Goal: Book appointment/travel/reservation

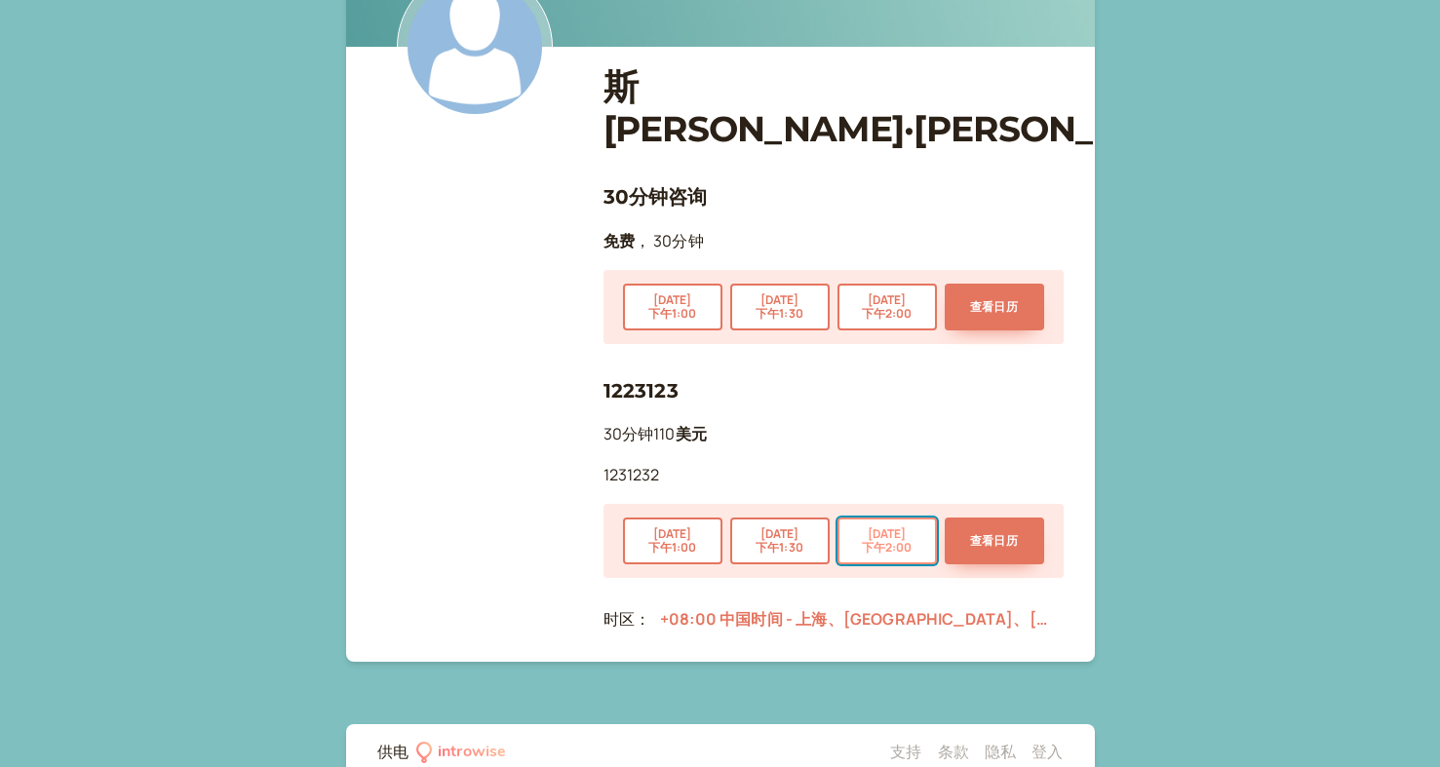
click at [882, 539] on font "下午2:00" at bounding box center [887, 547] width 51 height 17
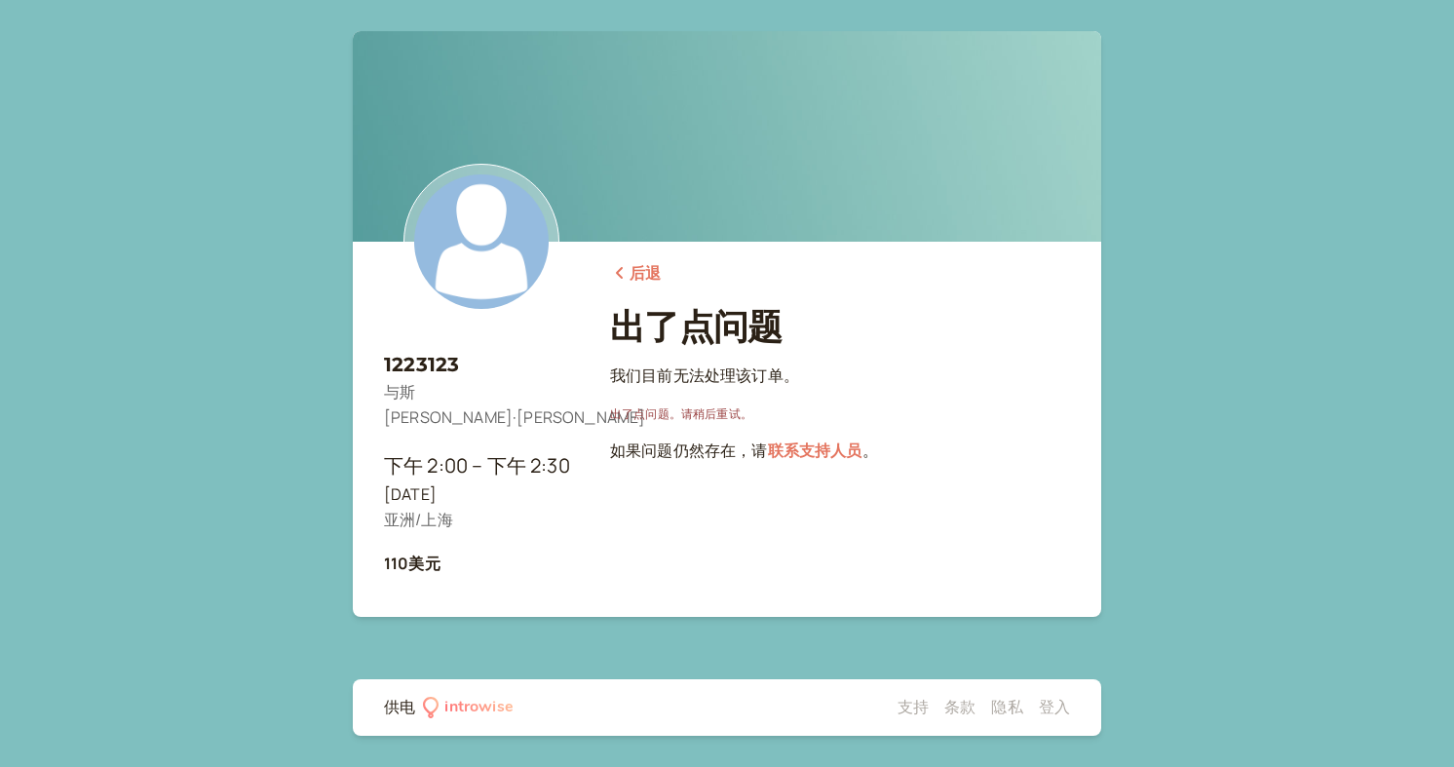
click at [675, 408] on font "出了点问题。请稍后重试。" at bounding box center [681, 413] width 142 height 17
click at [642, 277] on font "后退" at bounding box center [645, 272] width 31 height 21
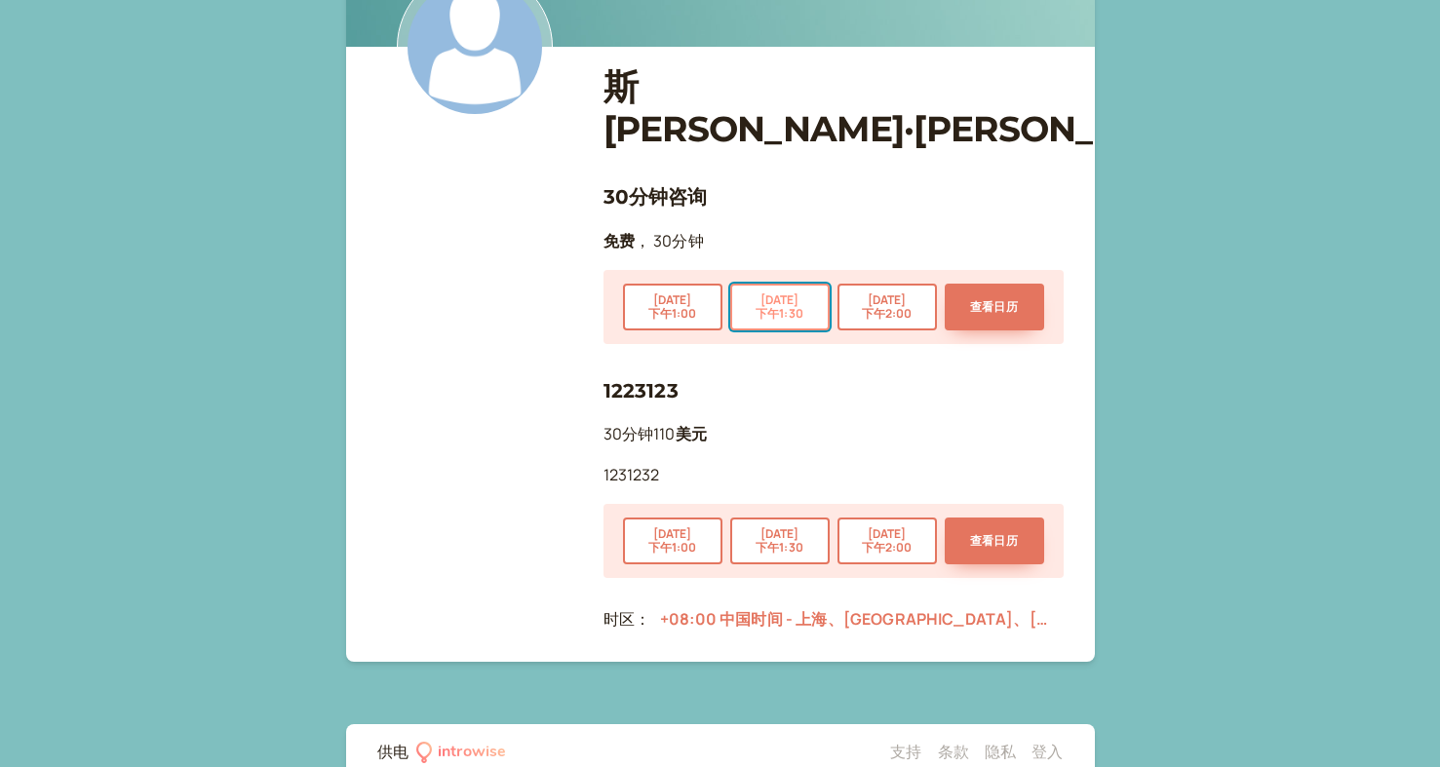
click at [774, 305] on font "下午1:30" at bounding box center [779, 313] width 48 height 17
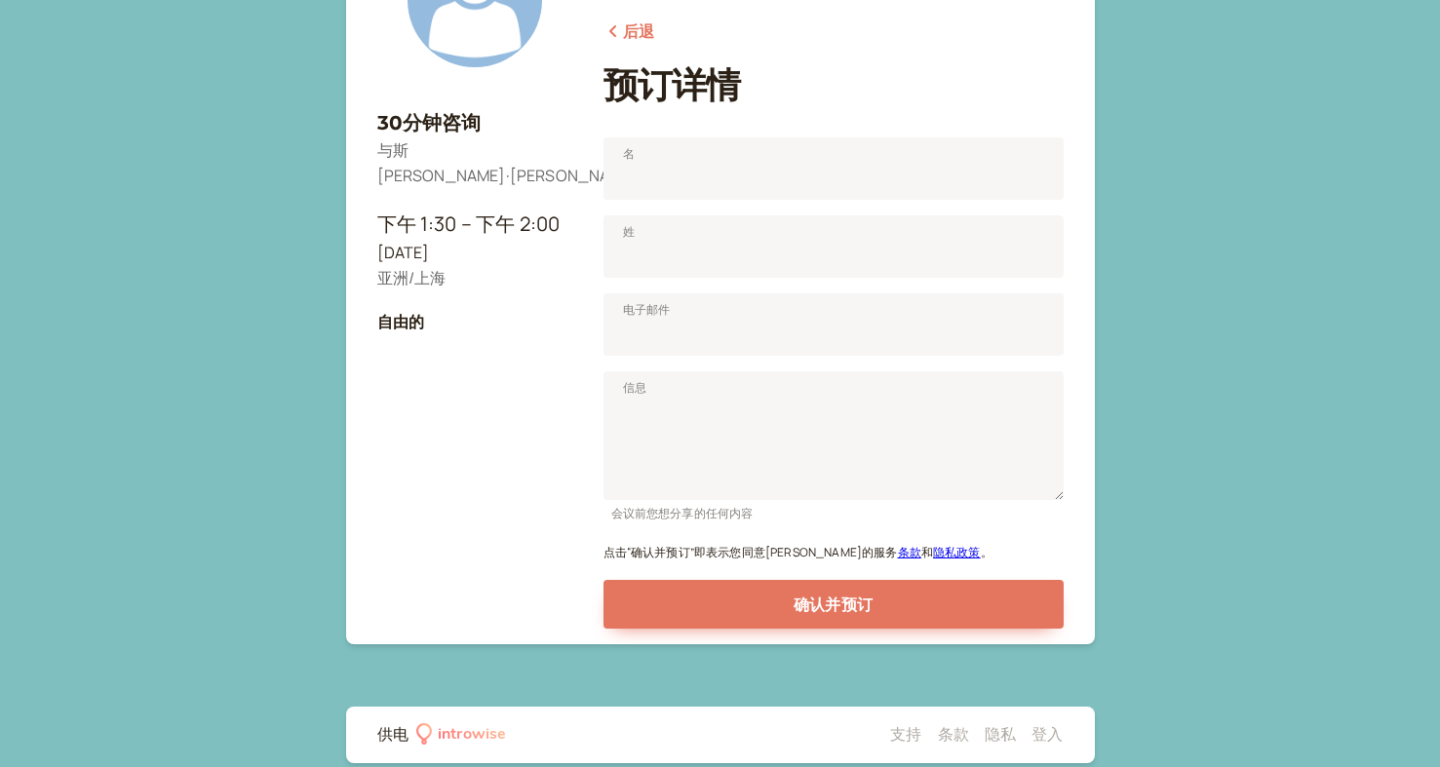
scroll to position [144, 0]
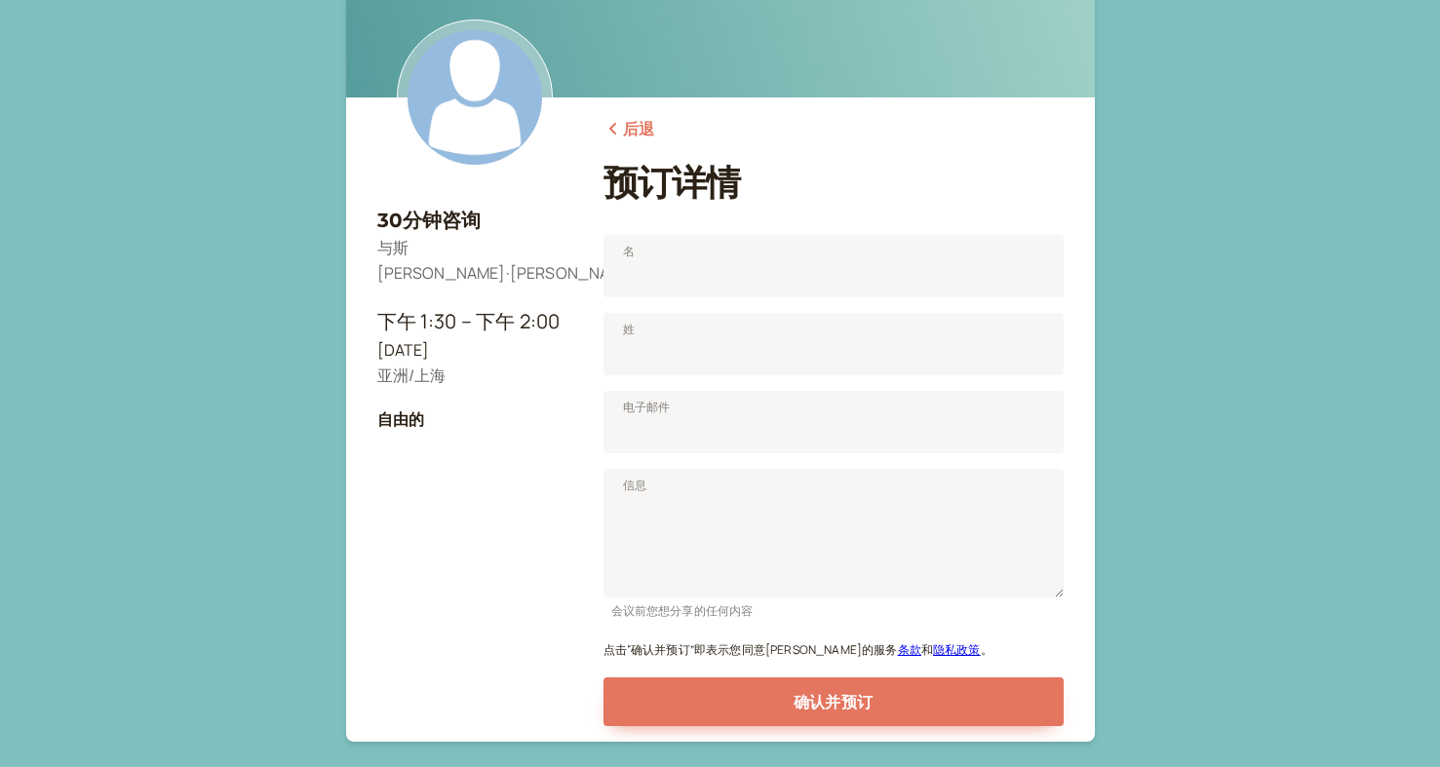
click at [631, 135] on font "后退" at bounding box center [638, 128] width 31 height 21
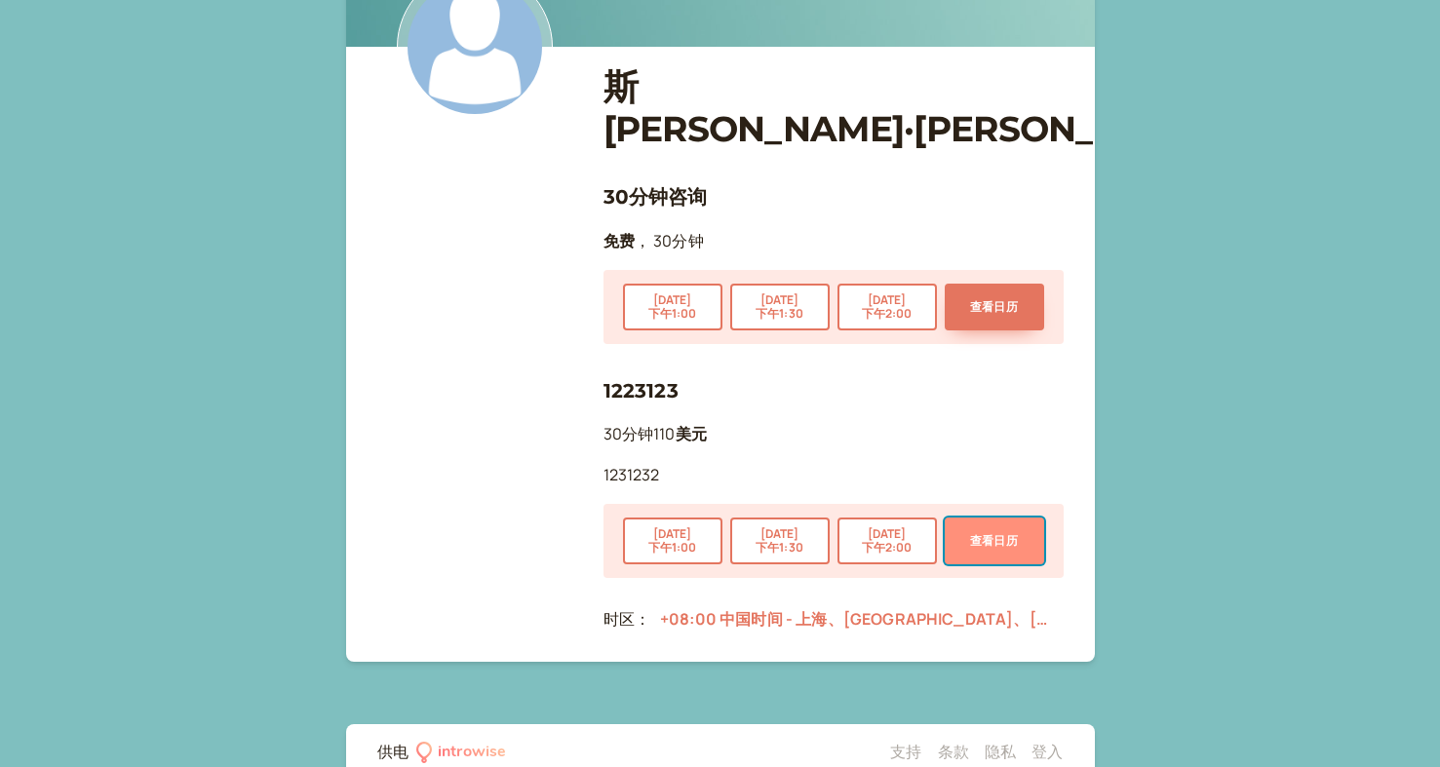
click at [967, 518] on button "查看日历" at bounding box center [994, 541] width 99 height 47
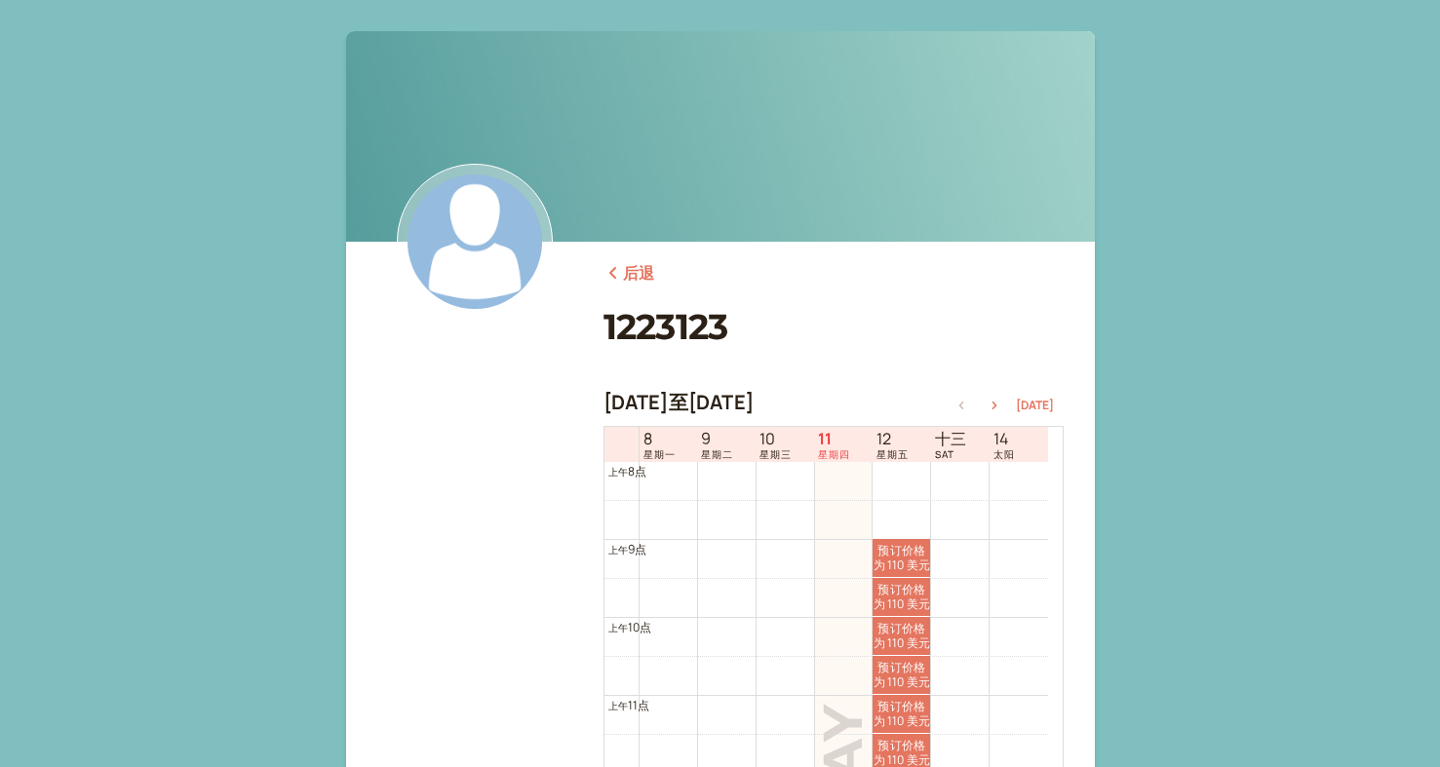
scroll to position [1015, 0]
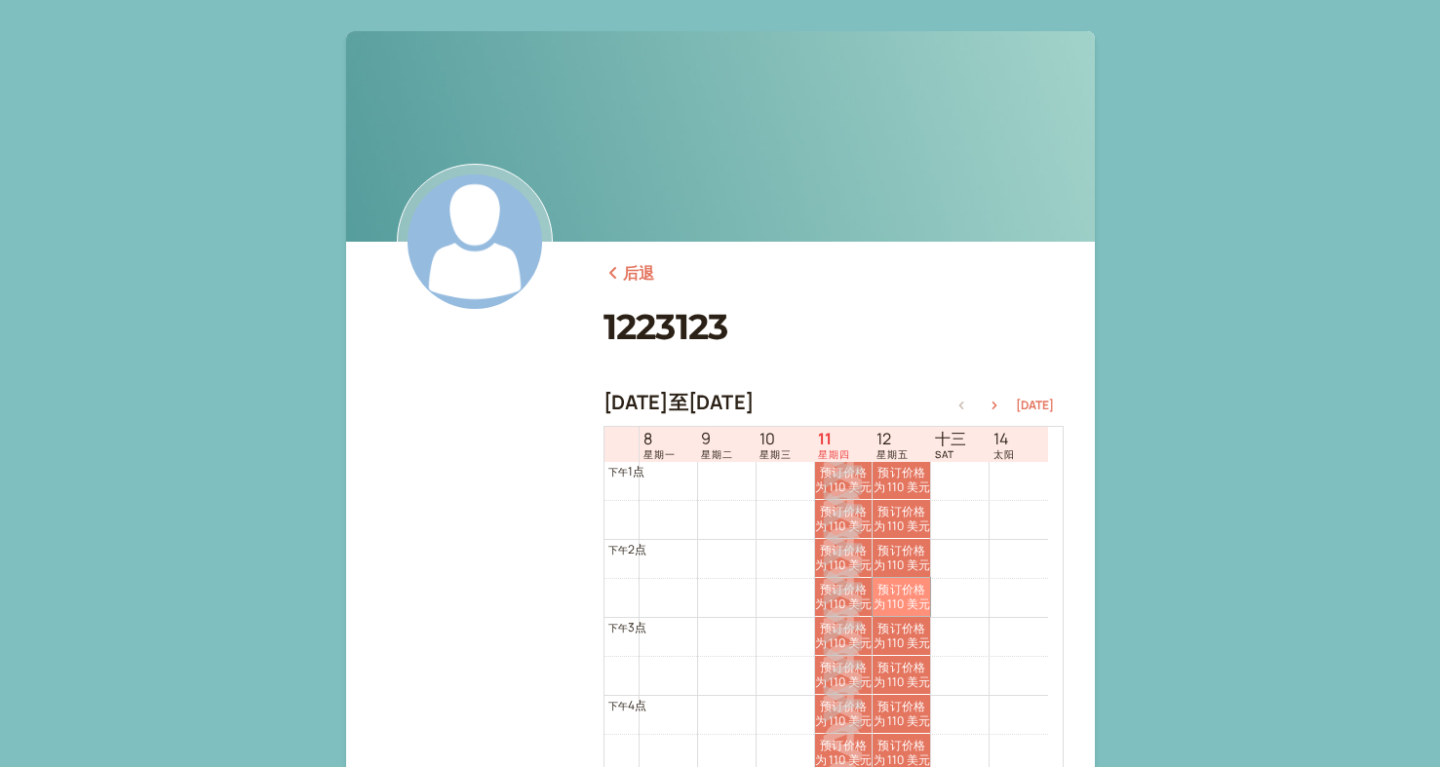
click at [907, 582] on link "预订价格为 110 美元 110美元" at bounding box center [901, 597] width 58 height 38
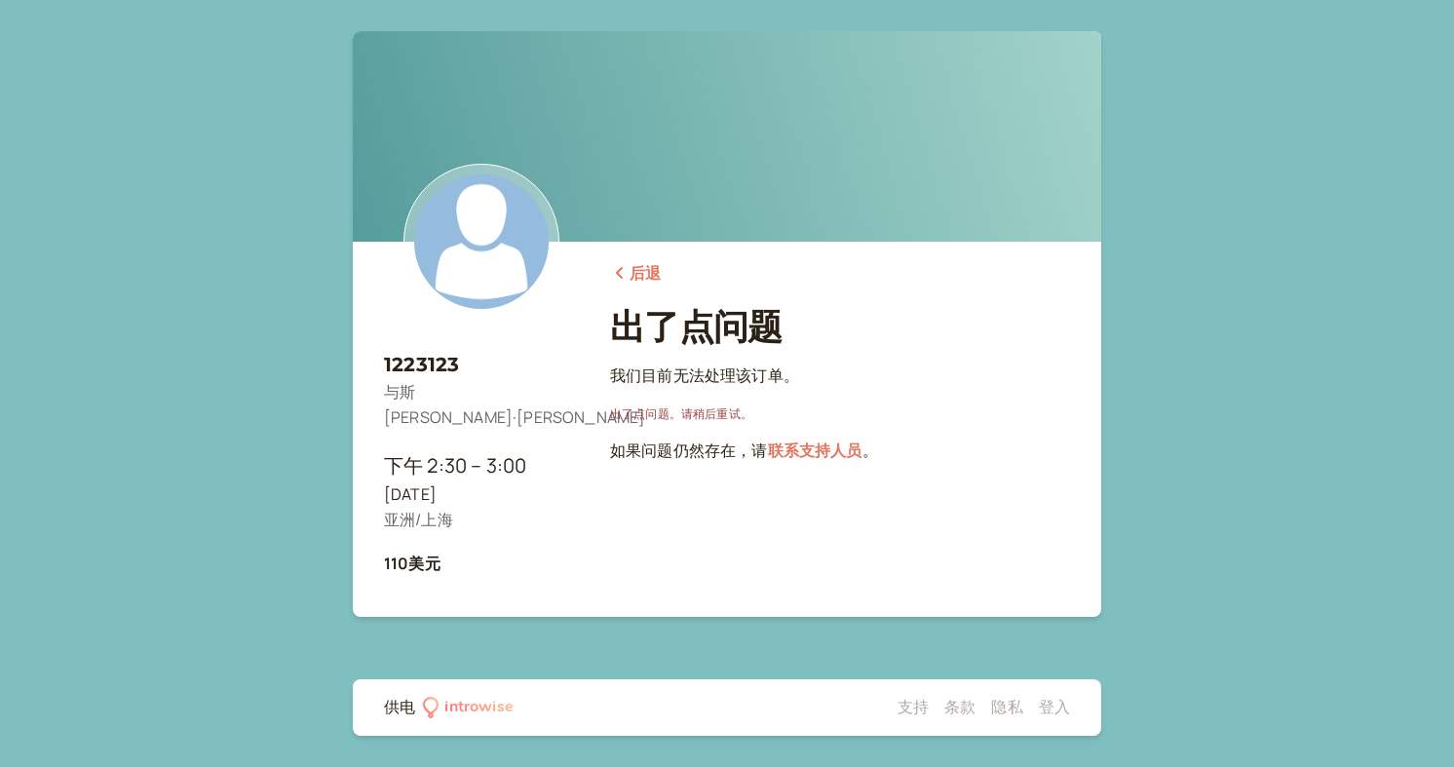
click at [691, 411] on font "出了点问题。请稍后重试。" at bounding box center [681, 413] width 142 height 17
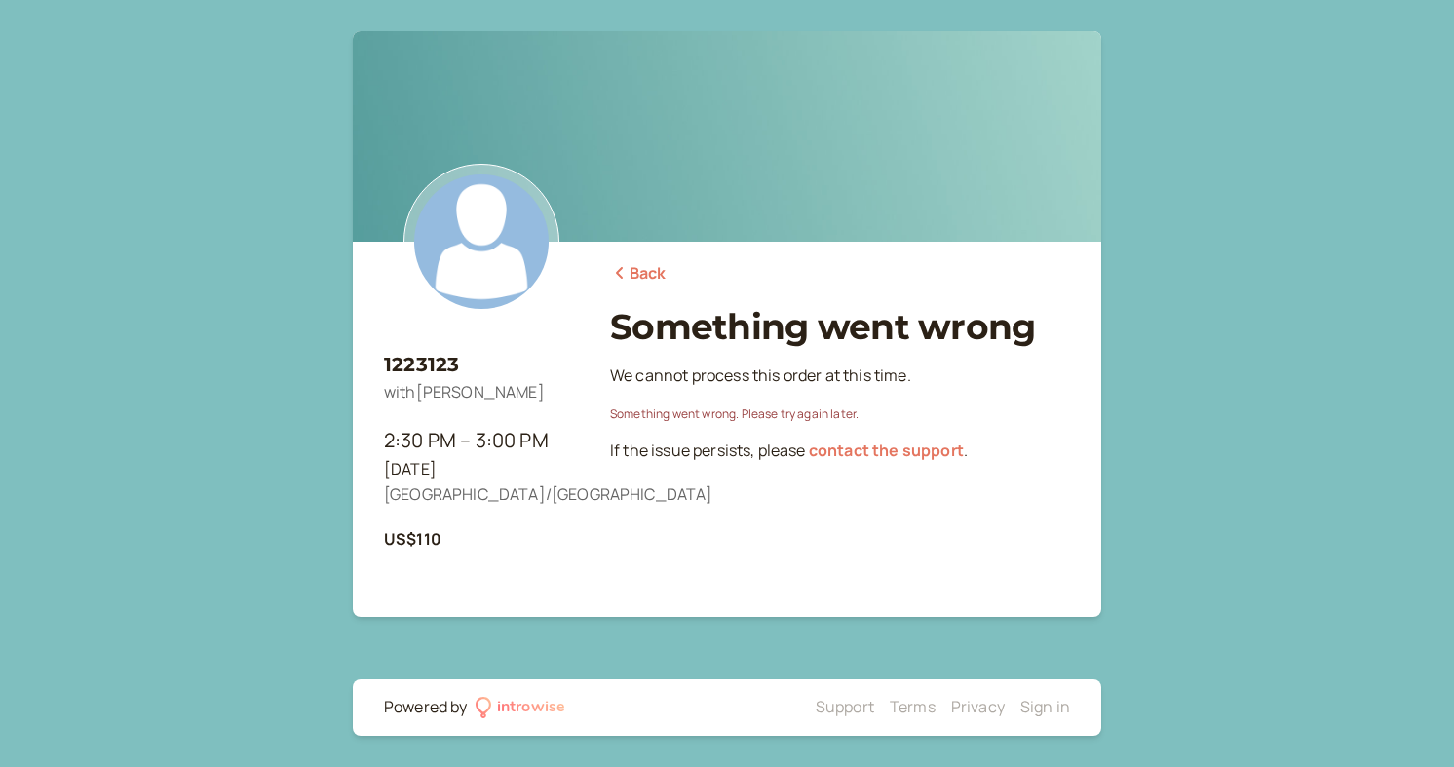
click at [1180, 168] on div "1223123 with [PERSON_NAME] 2:30 PM – 3:00 PM [DATE] [GEOGRAPHIC_DATA]/[GEOGRAPH…" at bounding box center [727, 383] width 1454 height 767
click at [635, 281] on link "Back" at bounding box center [638, 273] width 57 height 25
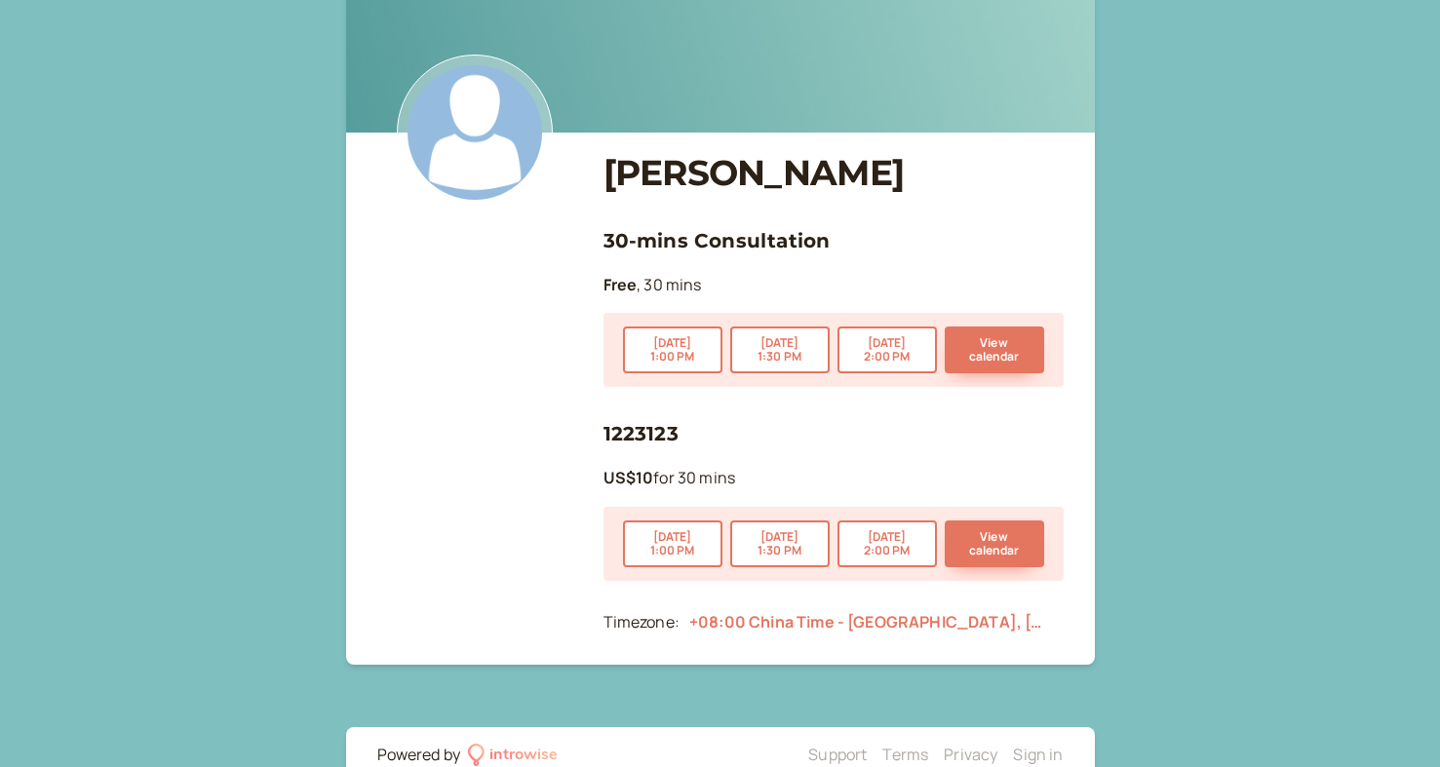
scroll to position [157, 0]
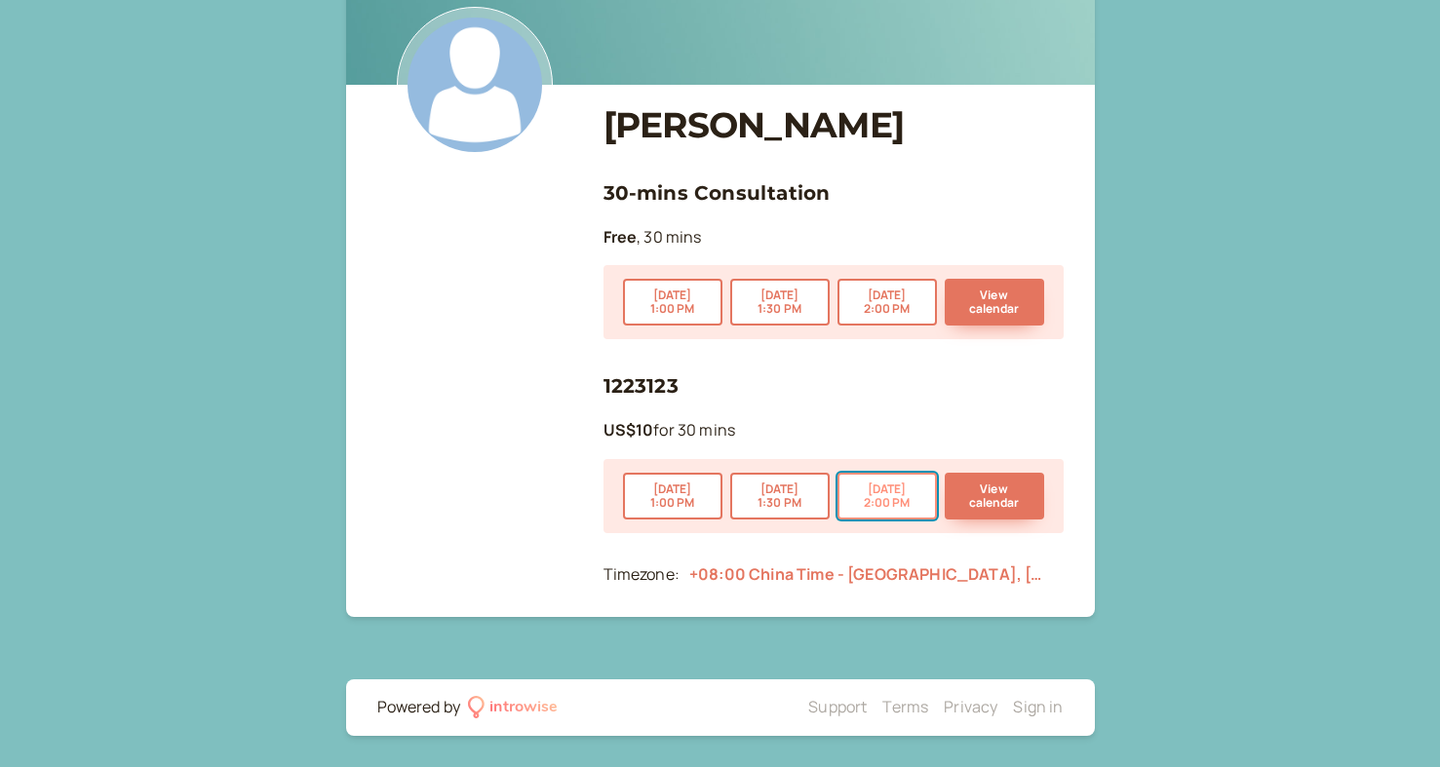
click at [900, 507] on button "[DATE] 2:00 PM" at bounding box center [886, 496] width 99 height 47
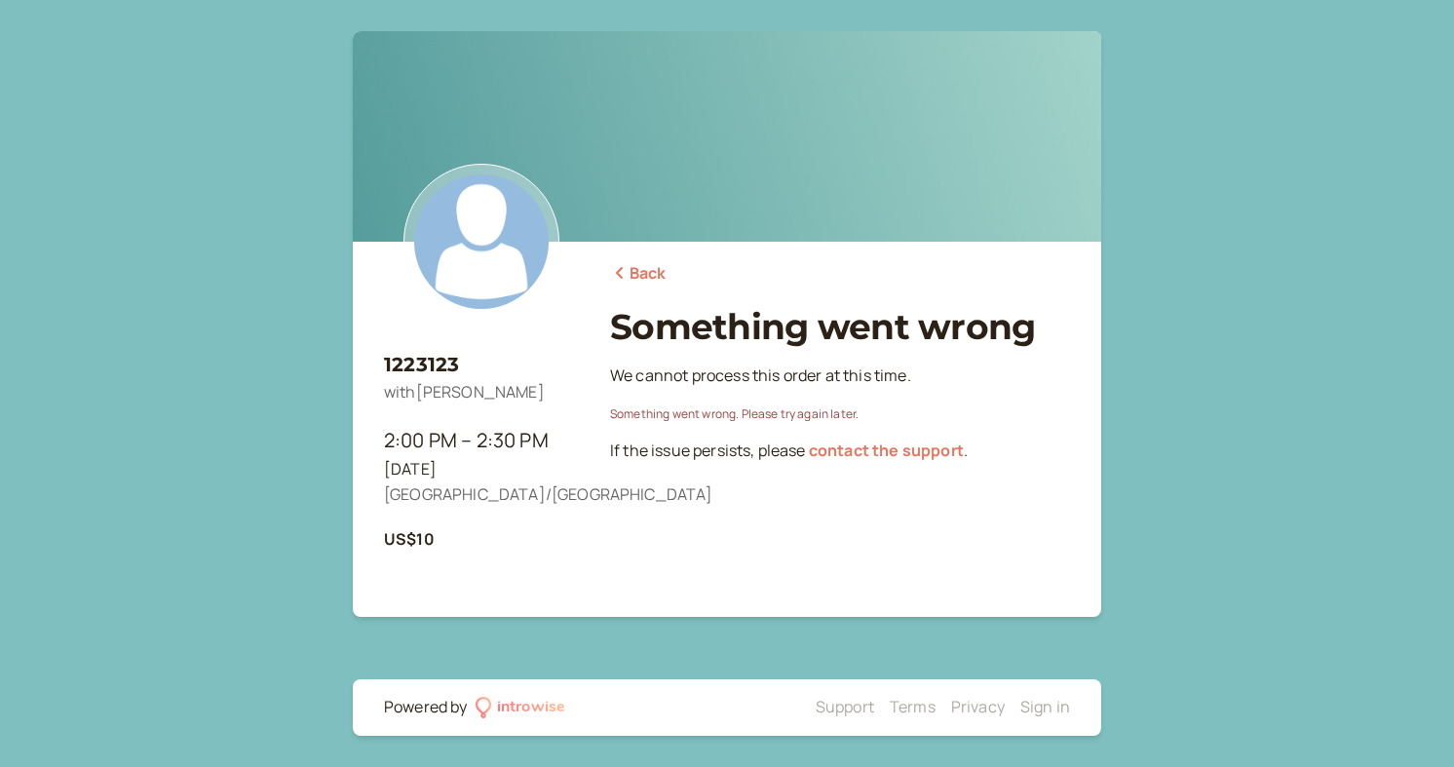
click at [828, 417] on div "Something went wrong. Please try again later." at bounding box center [840, 414] width 460 height 19
drag, startPoint x: 1296, startPoint y: 135, endPoint x: 1306, endPoint y: 34, distance: 100.9
click at [1296, 131] on div "1223123 with SCOTT THOMPSON 2:00 PM – 2:30 PM Thu, Sep 11 Asia/Shanghai US$10 B…" at bounding box center [727, 383] width 1454 height 767
click at [1230, 186] on div "1223123 with SCOTT THOMPSON 2:00 PM – 2:30 PM Thu, Sep 11 Asia/Shanghai US$10 B…" at bounding box center [727, 383] width 1454 height 767
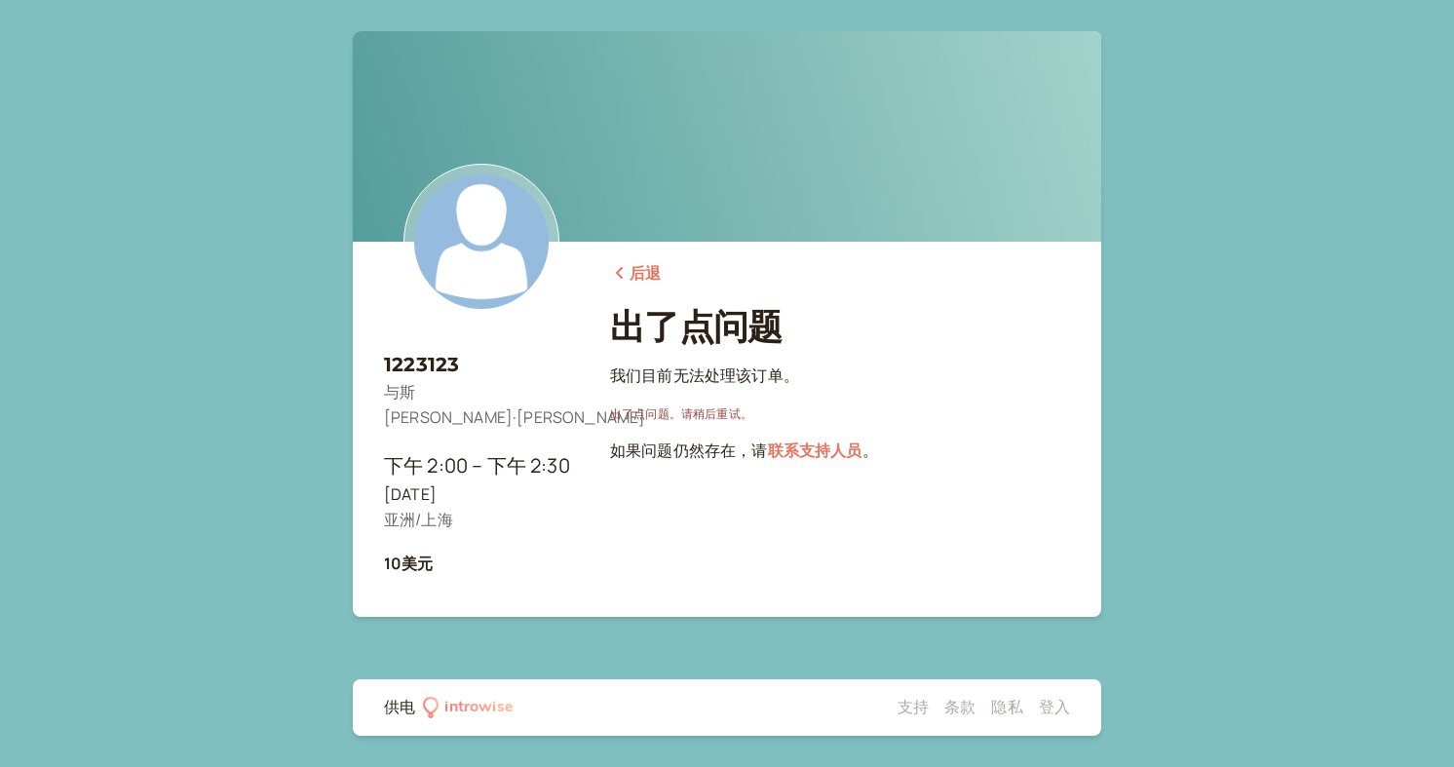
click at [648, 274] on font "后退" at bounding box center [645, 272] width 31 height 21
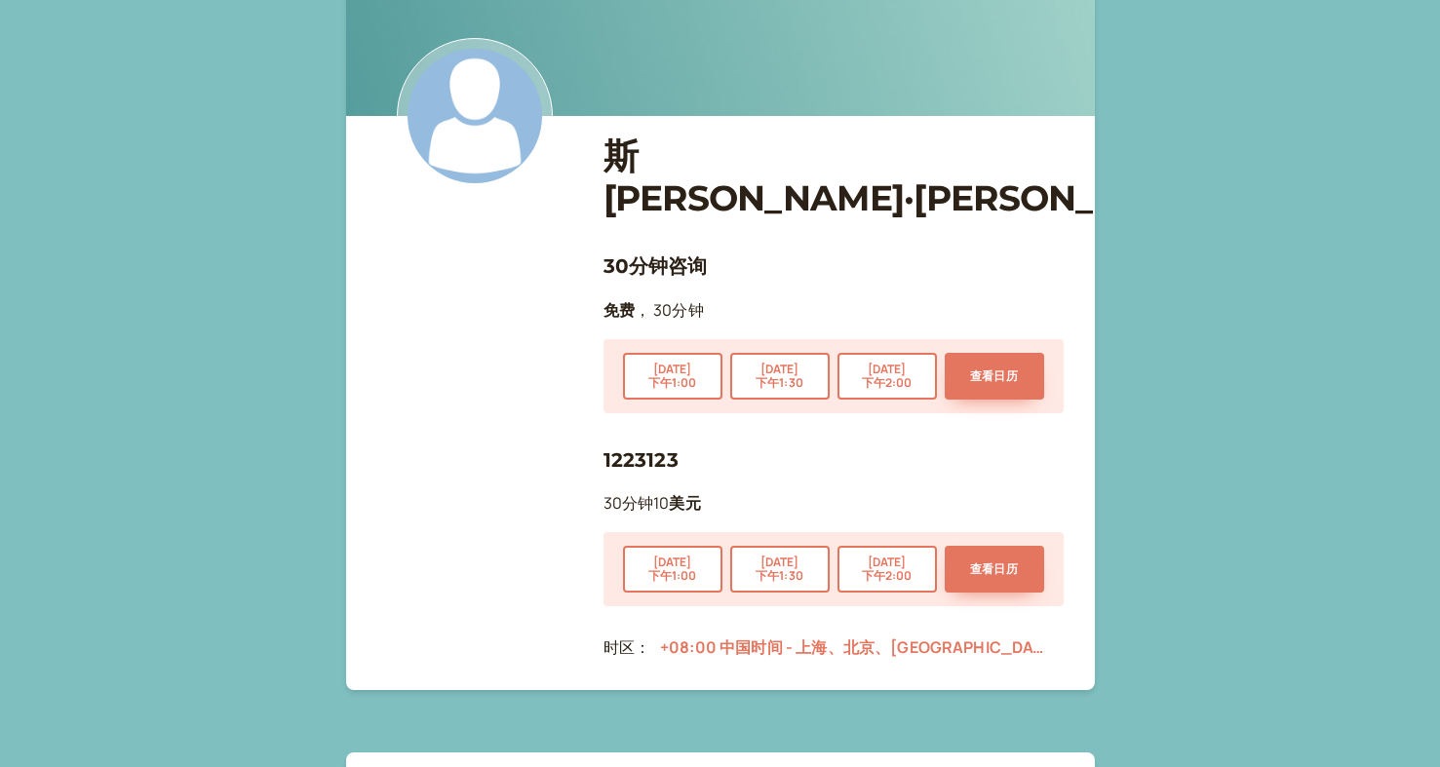
scroll to position [157, 0]
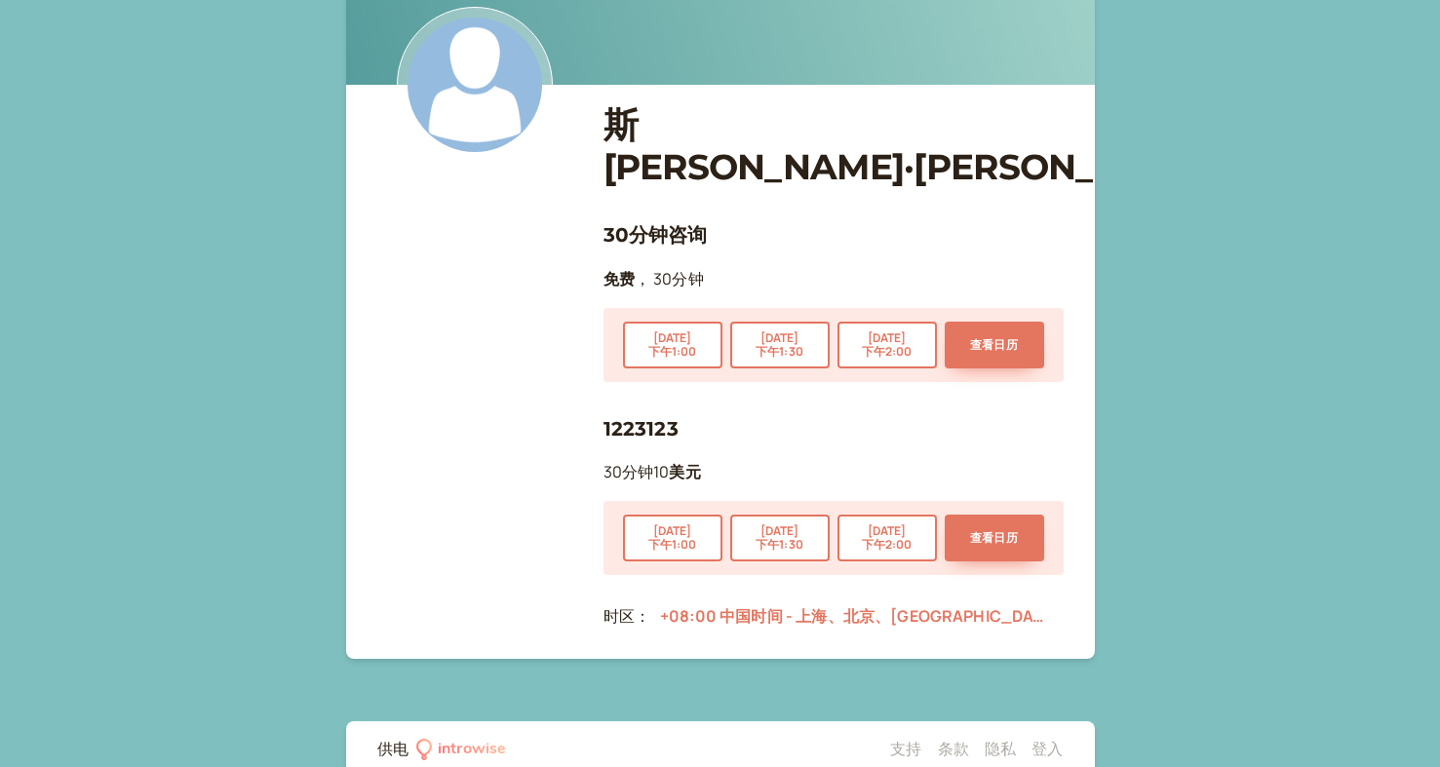
click at [483, 86] on img at bounding box center [475, 85] width 156 height 156
click at [689, 329] on font "9月11日" at bounding box center [672, 337] width 39 height 17
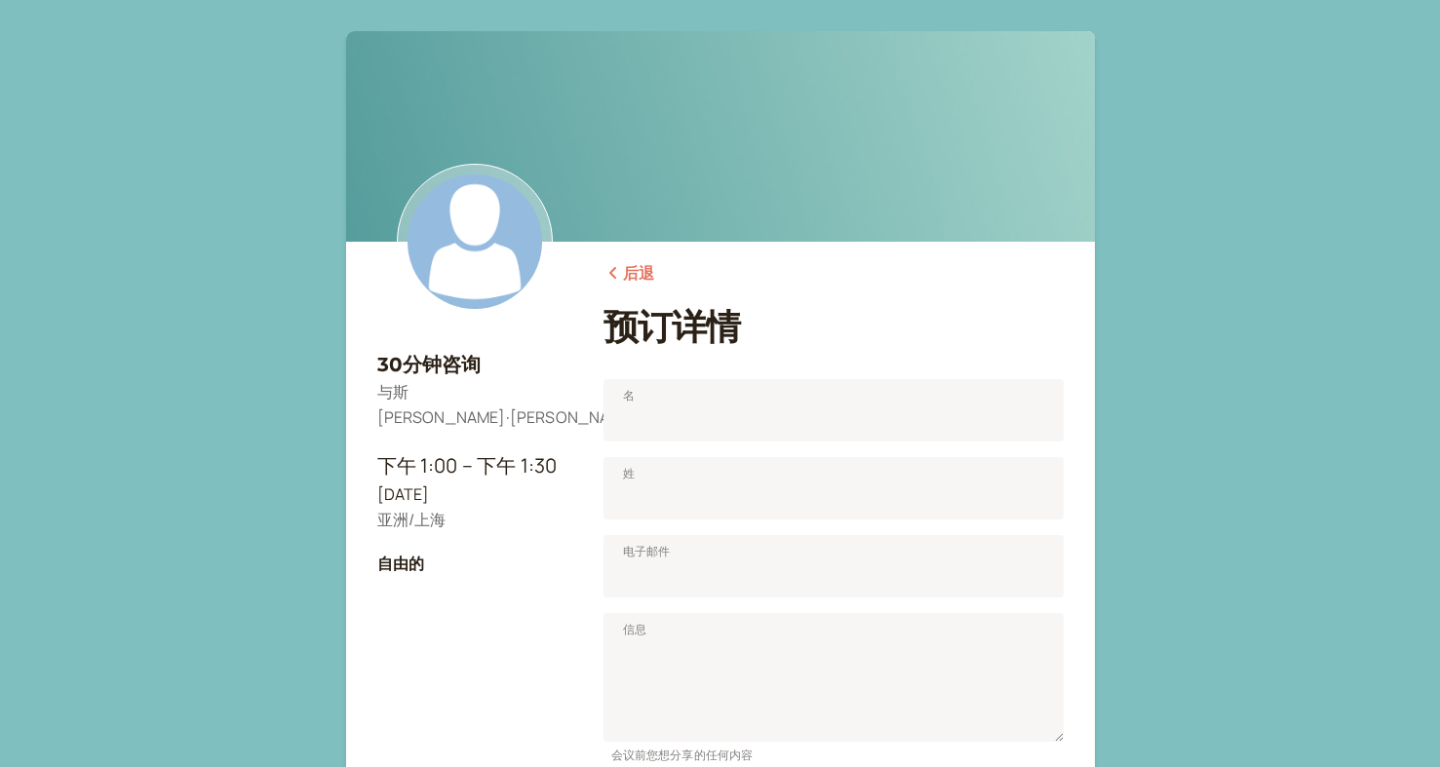
click at [663, 274] on div "后退 预订详情 名 姓 电子邮件 信息 会议前您想分享的任何内容 点击“确认并预订”即表示您同意 SCOTT THOMPSON 的 服务 条款 和 隐私政策 …" at bounding box center [833, 556] width 460 height 629
click at [649, 274] on font "后退" at bounding box center [638, 272] width 31 height 21
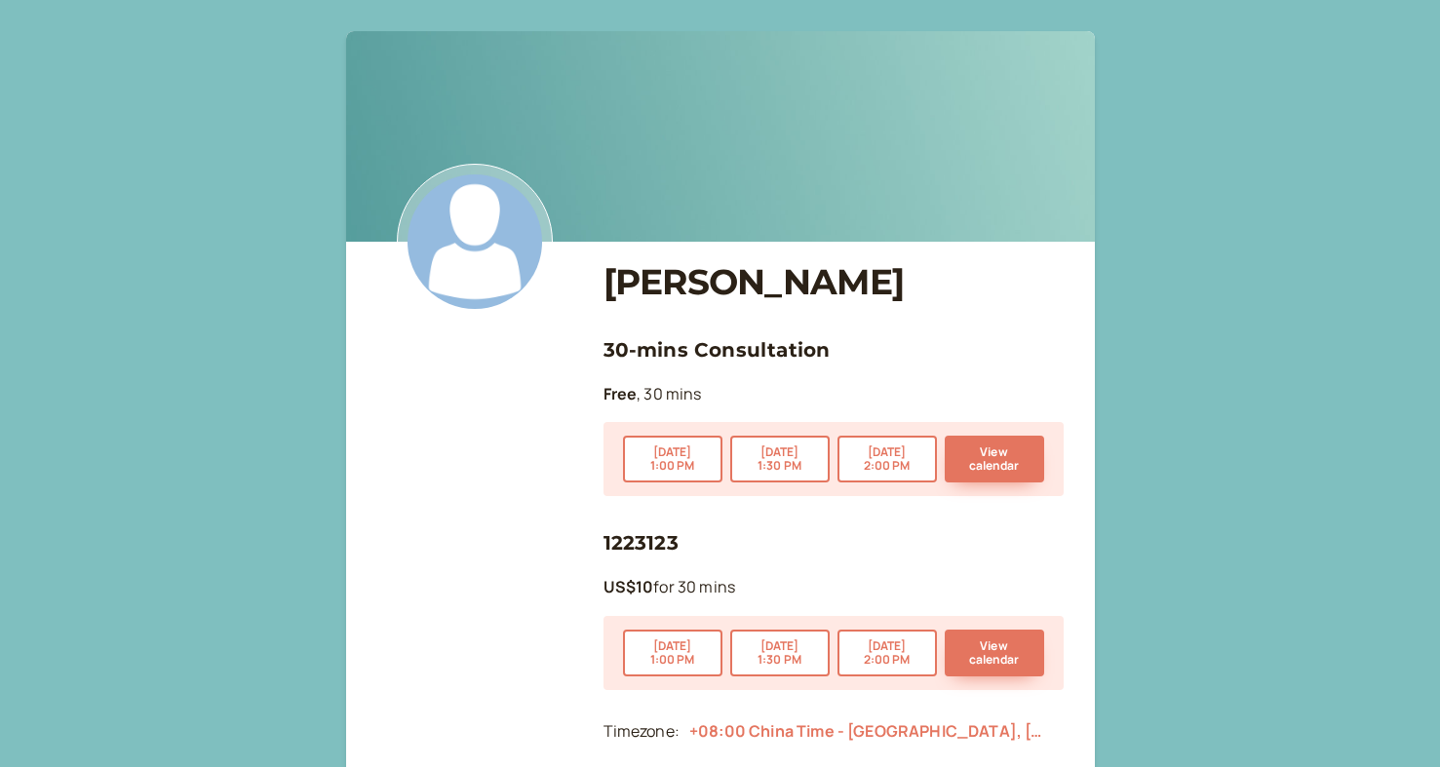
scroll to position [157, 0]
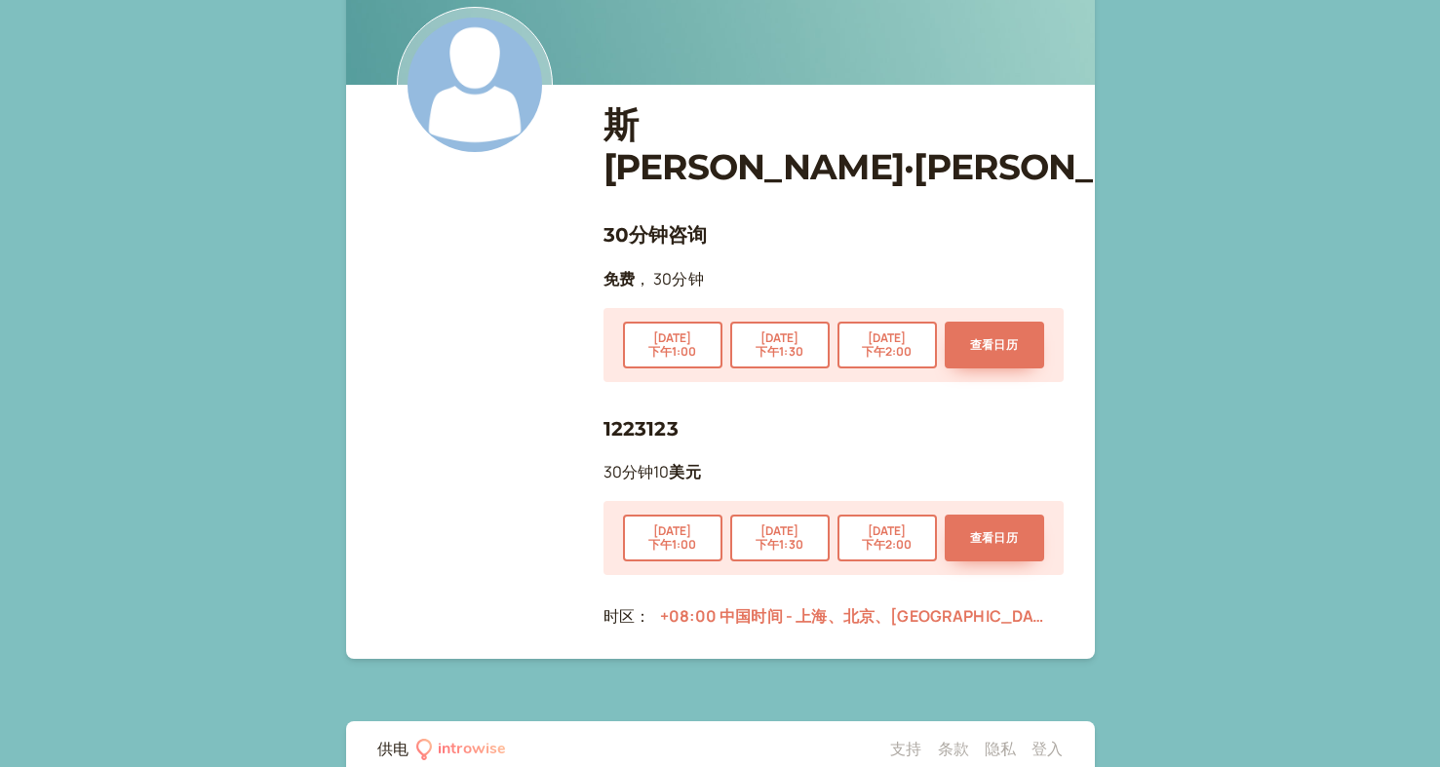
click at [633, 417] on font "1223123" at bounding box center [640, 428] width 75 height 23
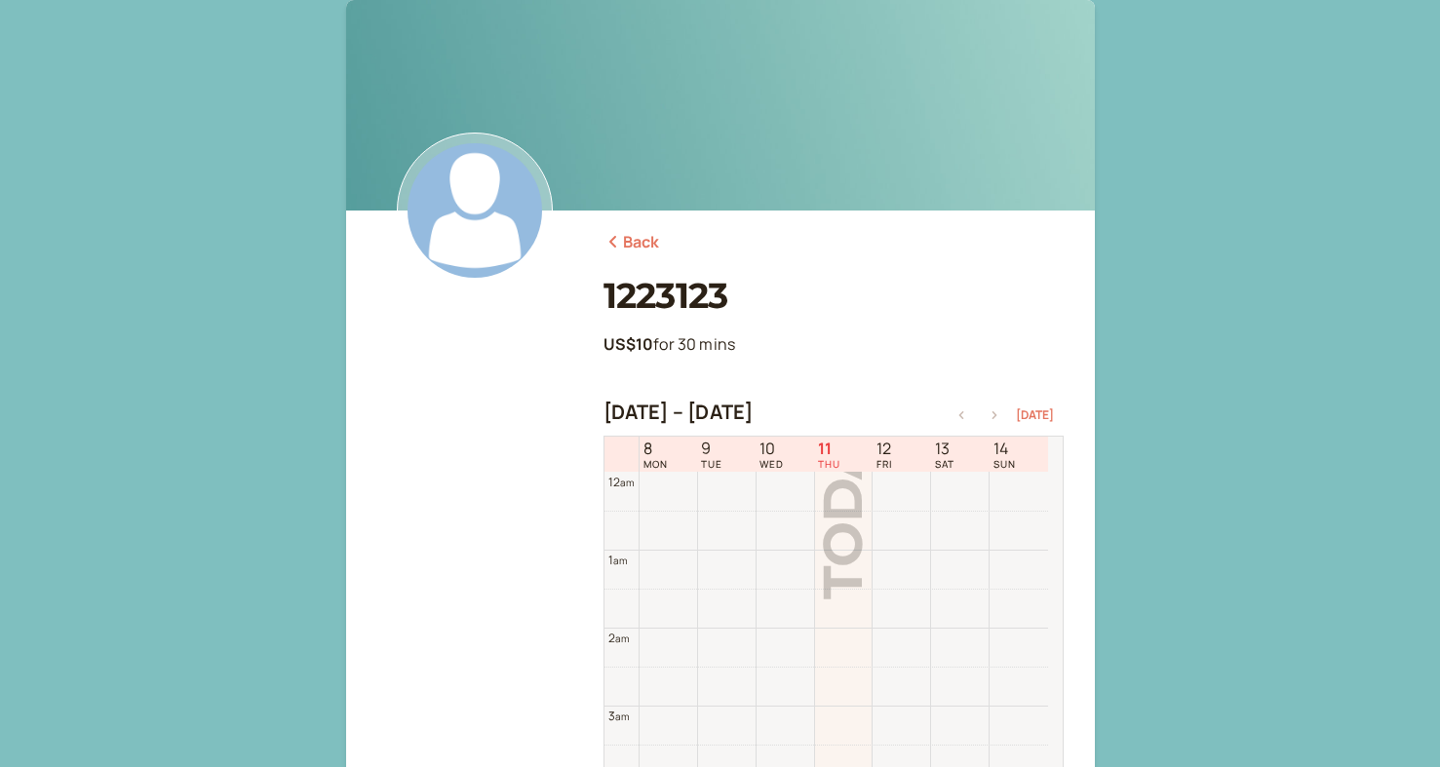
scroll to position [625, 0]
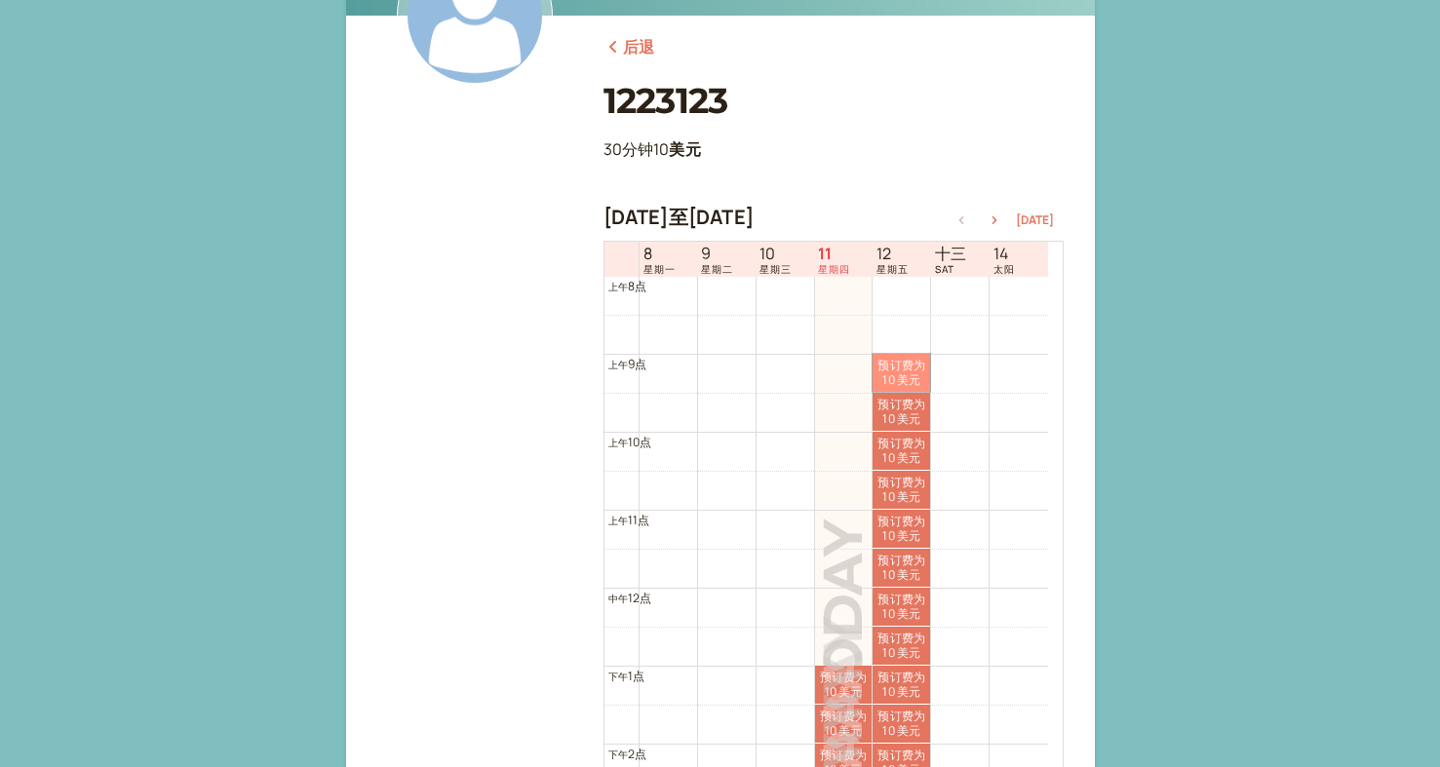
click at [905, 372] on link "预订费为 10 美元 10美元" at bounding box center [901, 373] width 58 height 38
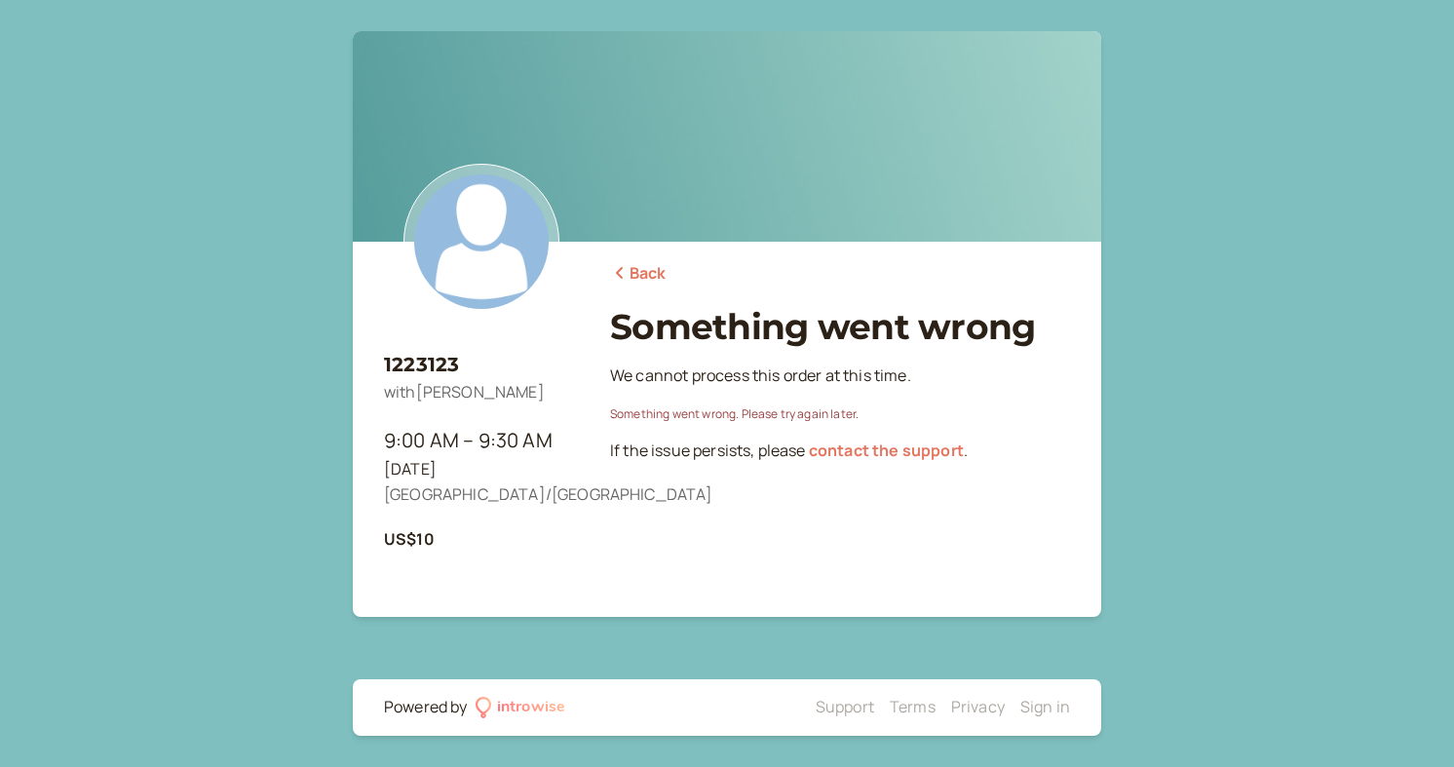
click at [642, 277] on link "Back" at bounding box center [638, 273] width 57 height 25
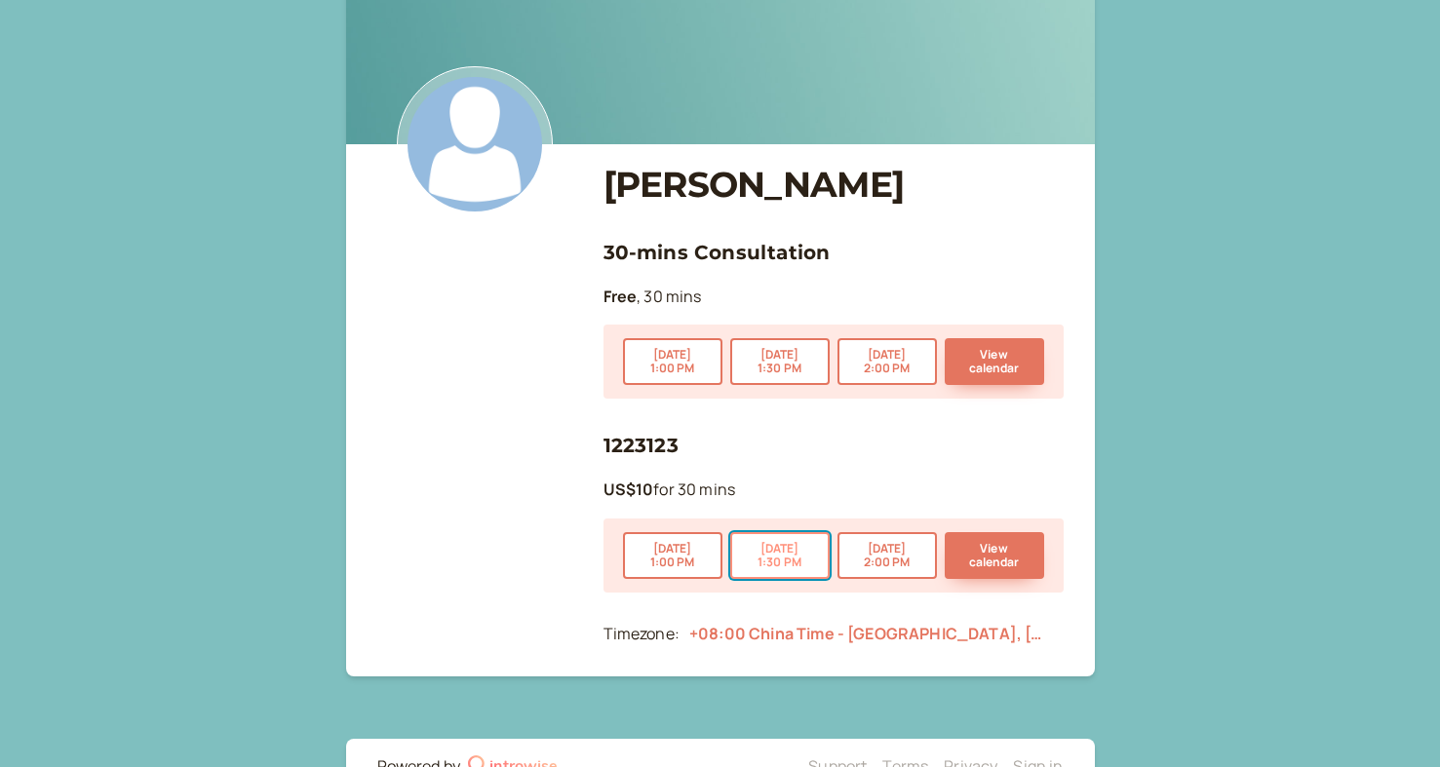
click at [796, 559] on button "Sep 11 1:30 PM" at bounding box center [779, 555] width 99 height 47
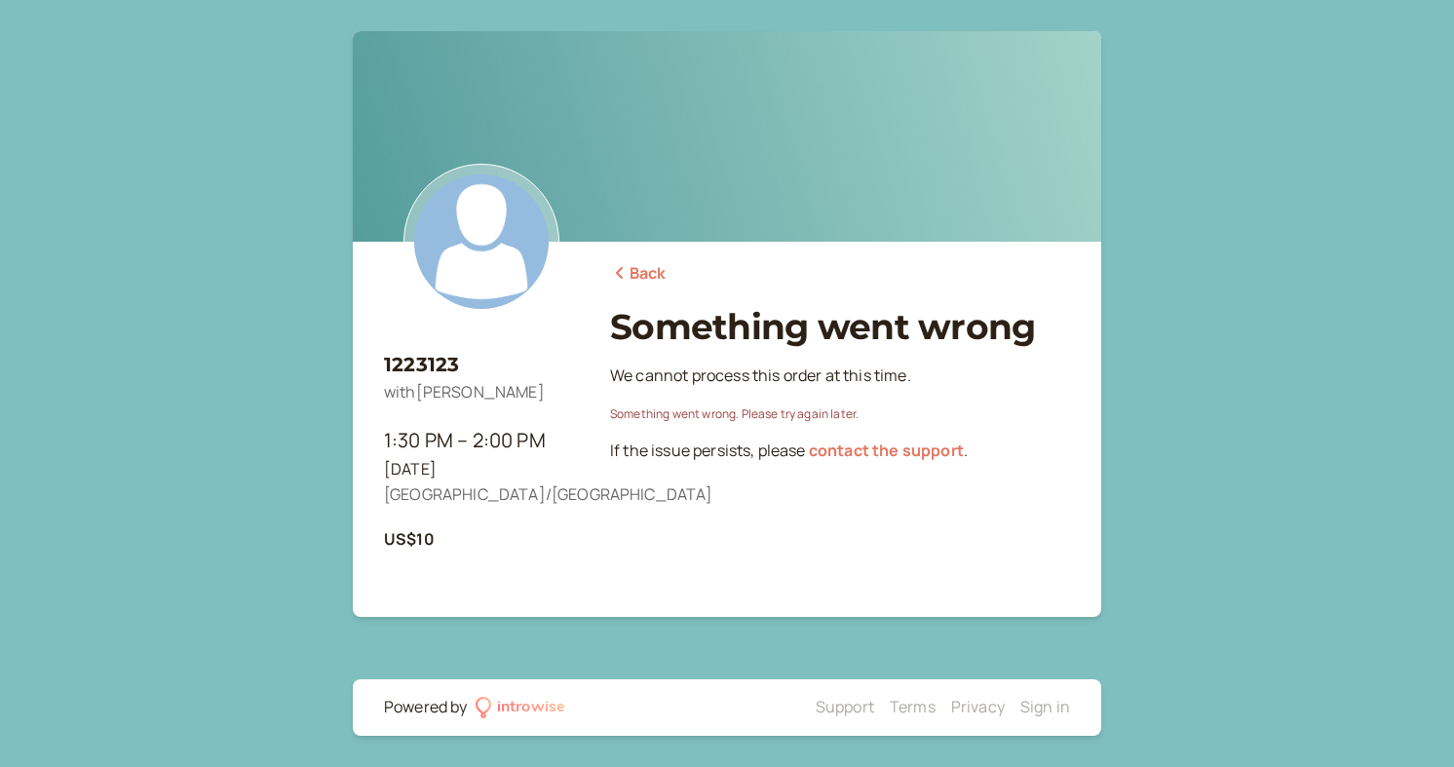
click at [652, 286] on link "Back" at bounding box center [638, 273] width 57 height 25
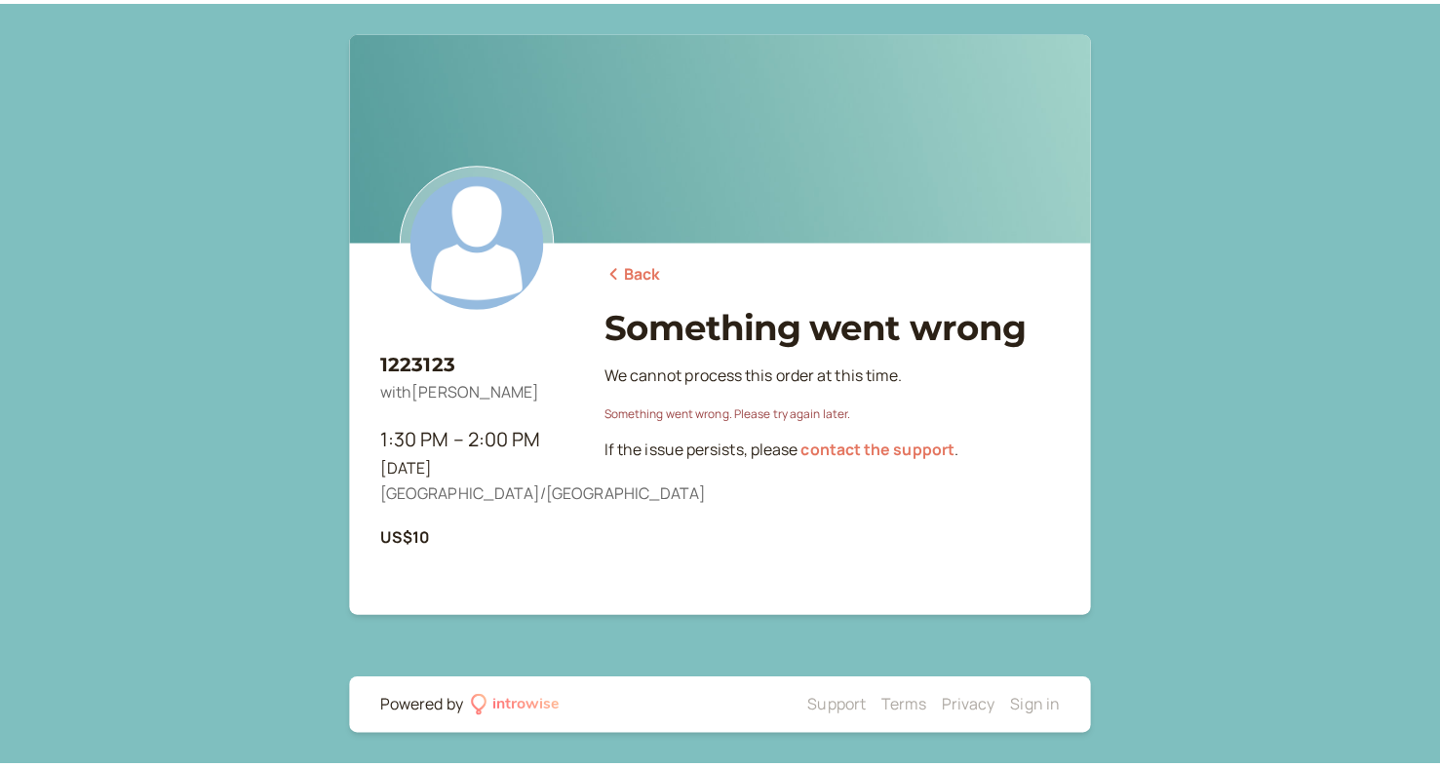
scroll to position [97, 0]
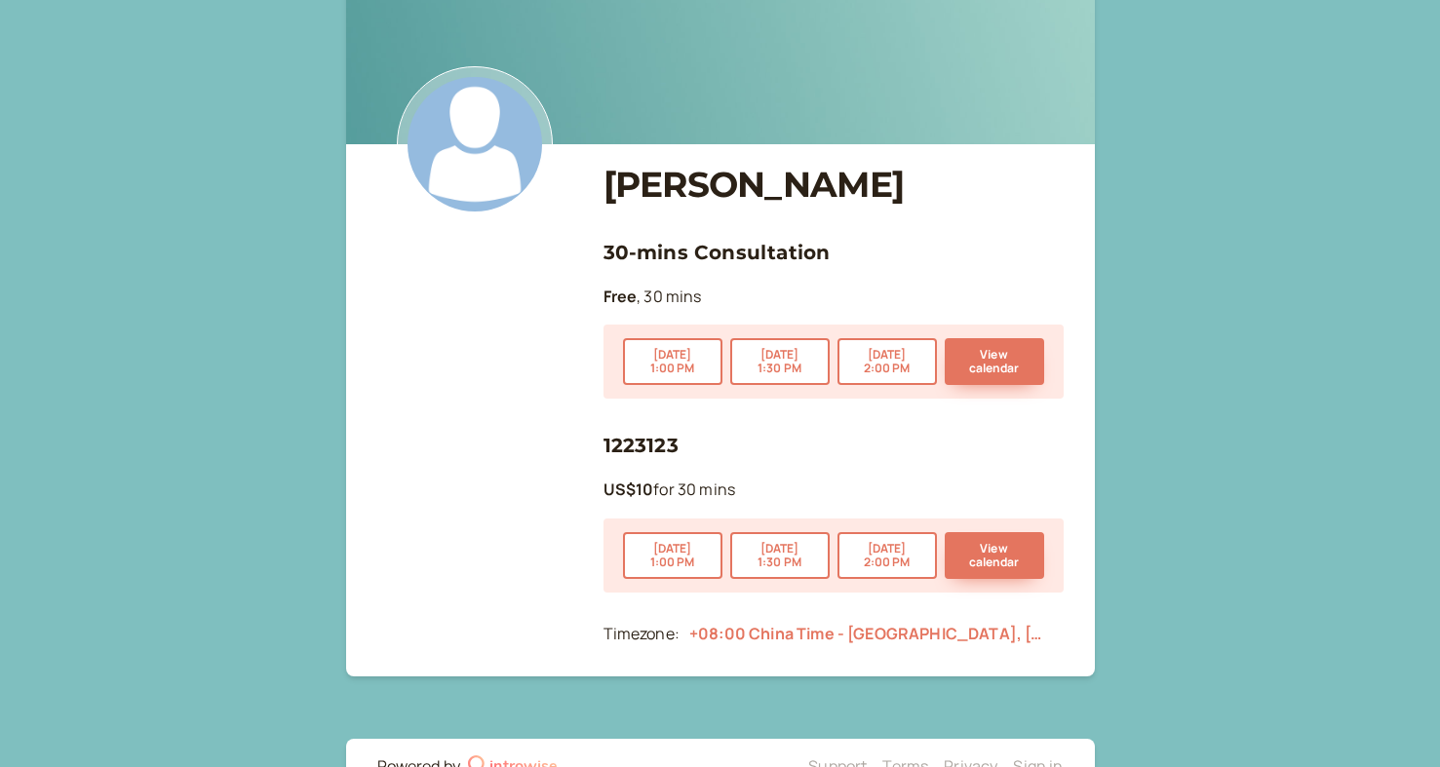
click at [810, 335] on div "Sep 11 1:00 PM Sep 11 1:30 PM Sep 11 2:00 PM View calendar" at bounding box center [833, 362] width 460 height 74
click at [810, 362] on button "Sep 11 1:30 PM" at bounding box center [779, 361] width 99 height 47
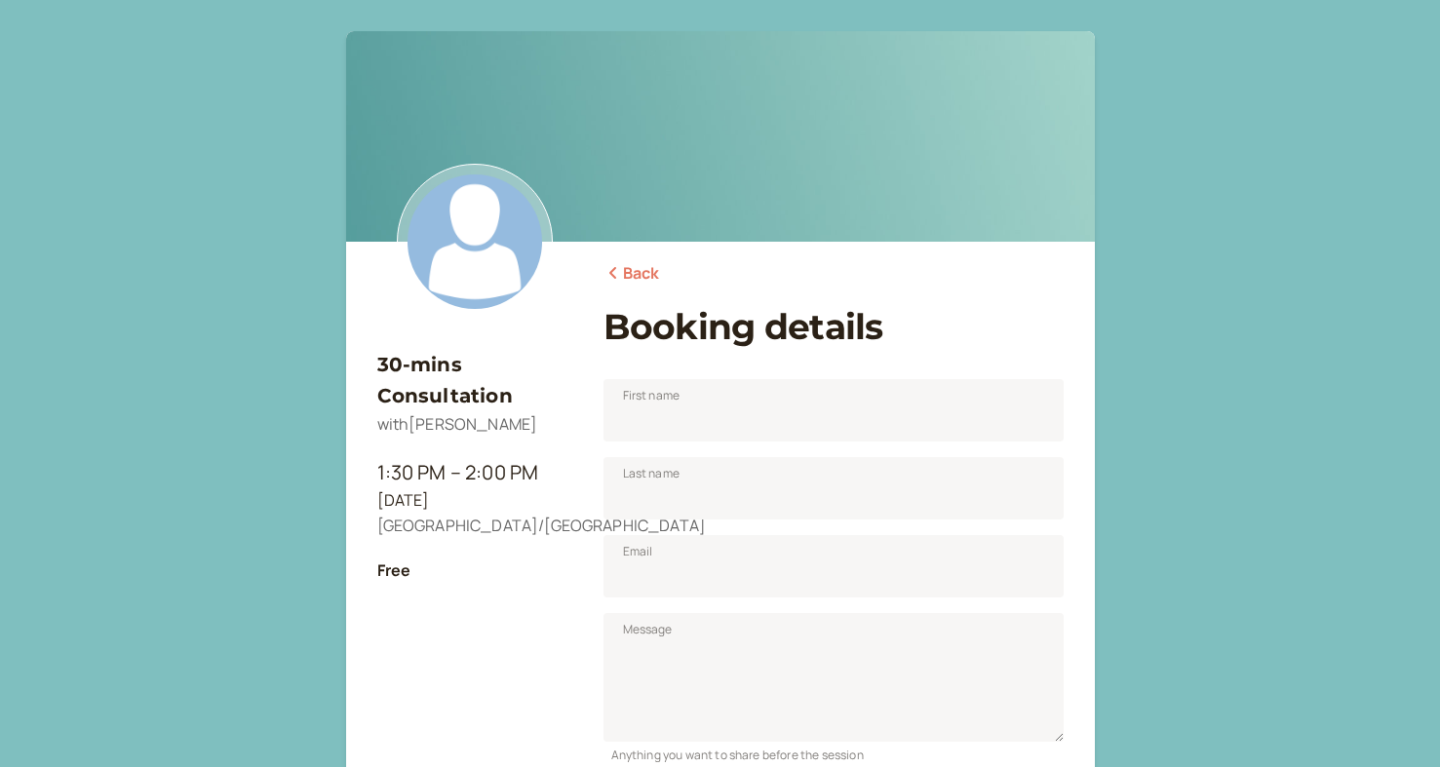
click at [646, 278] on link "Back" at bounding box center [631, 273] width 57 height 25
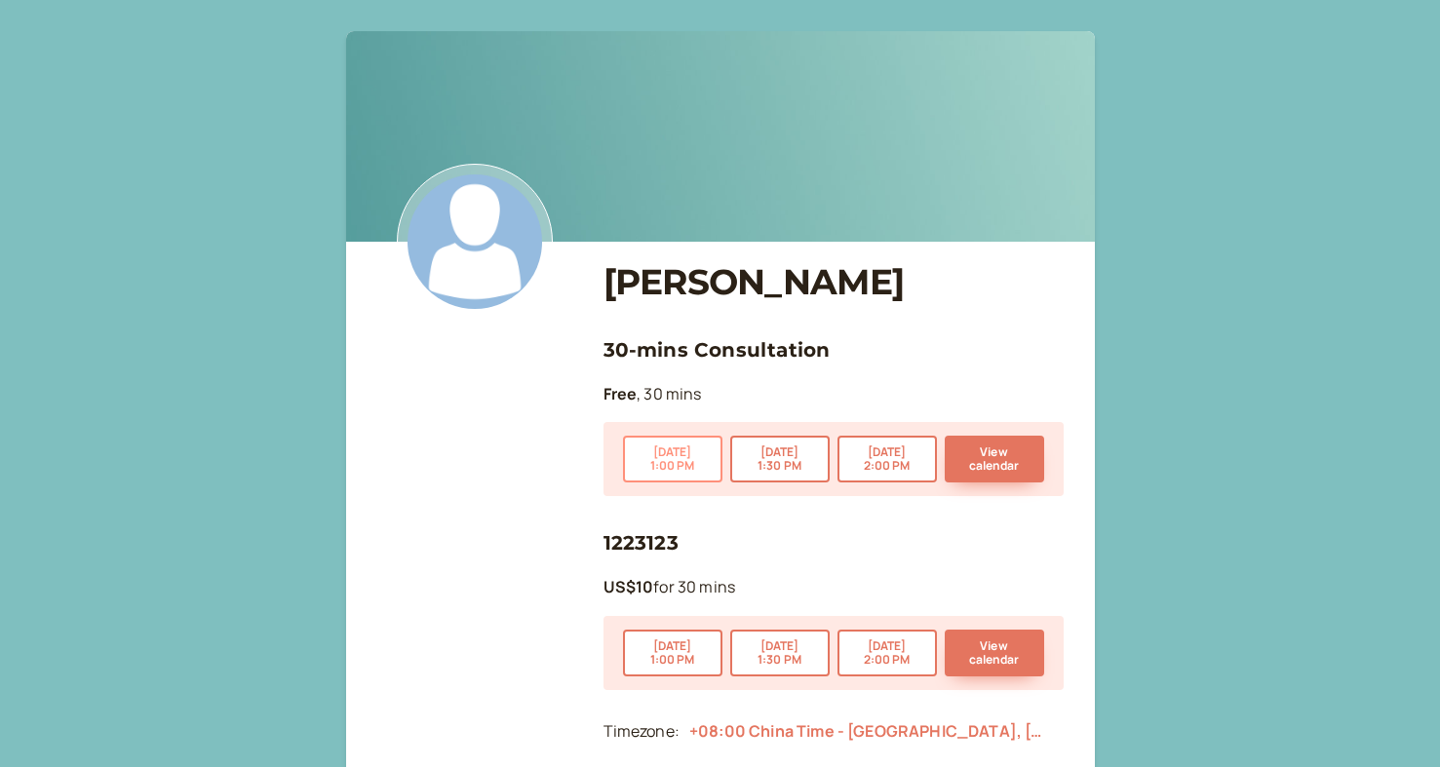
scroll to position [97, 0]
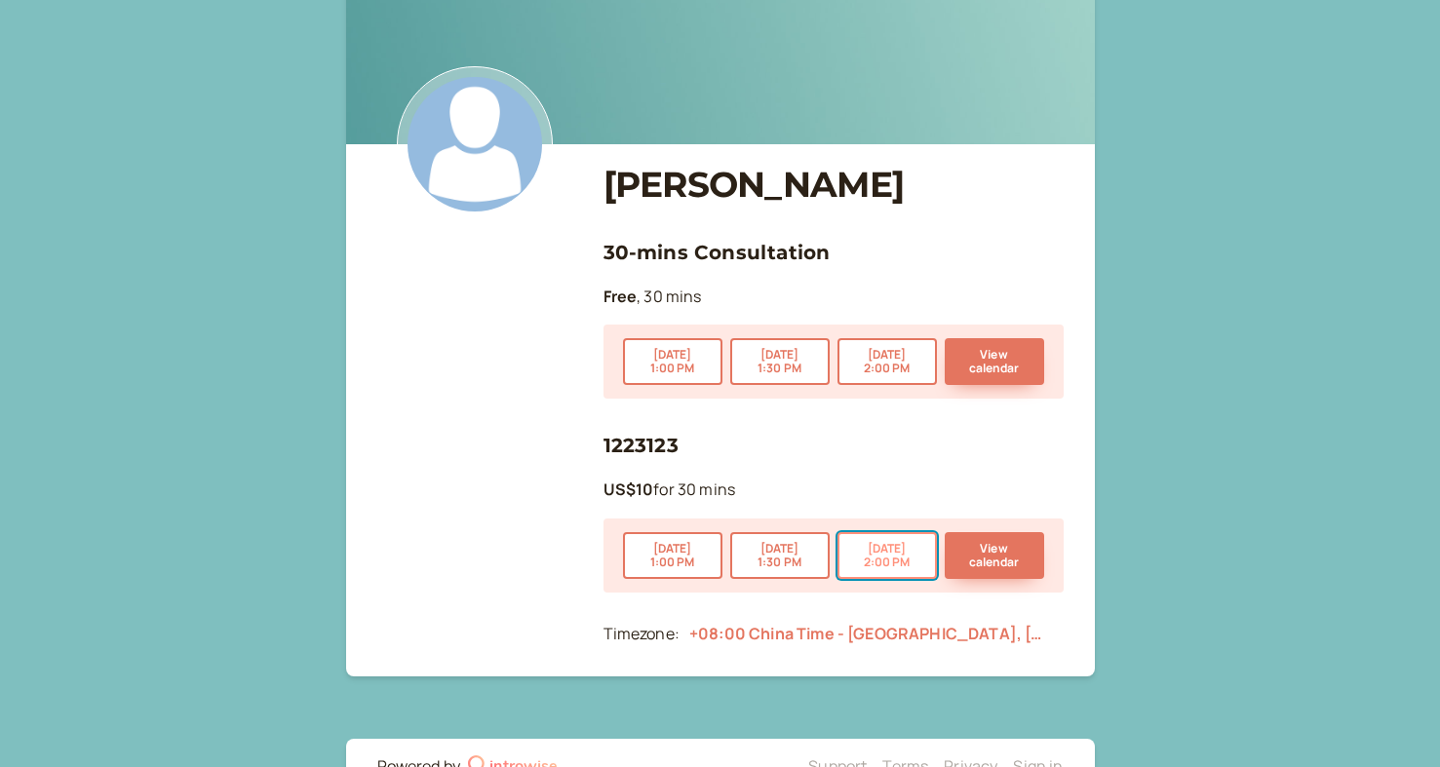
click at [865, 563] on button "[DATE] 2:00 PM" at bounding box center [886, 555] width 99 height 47
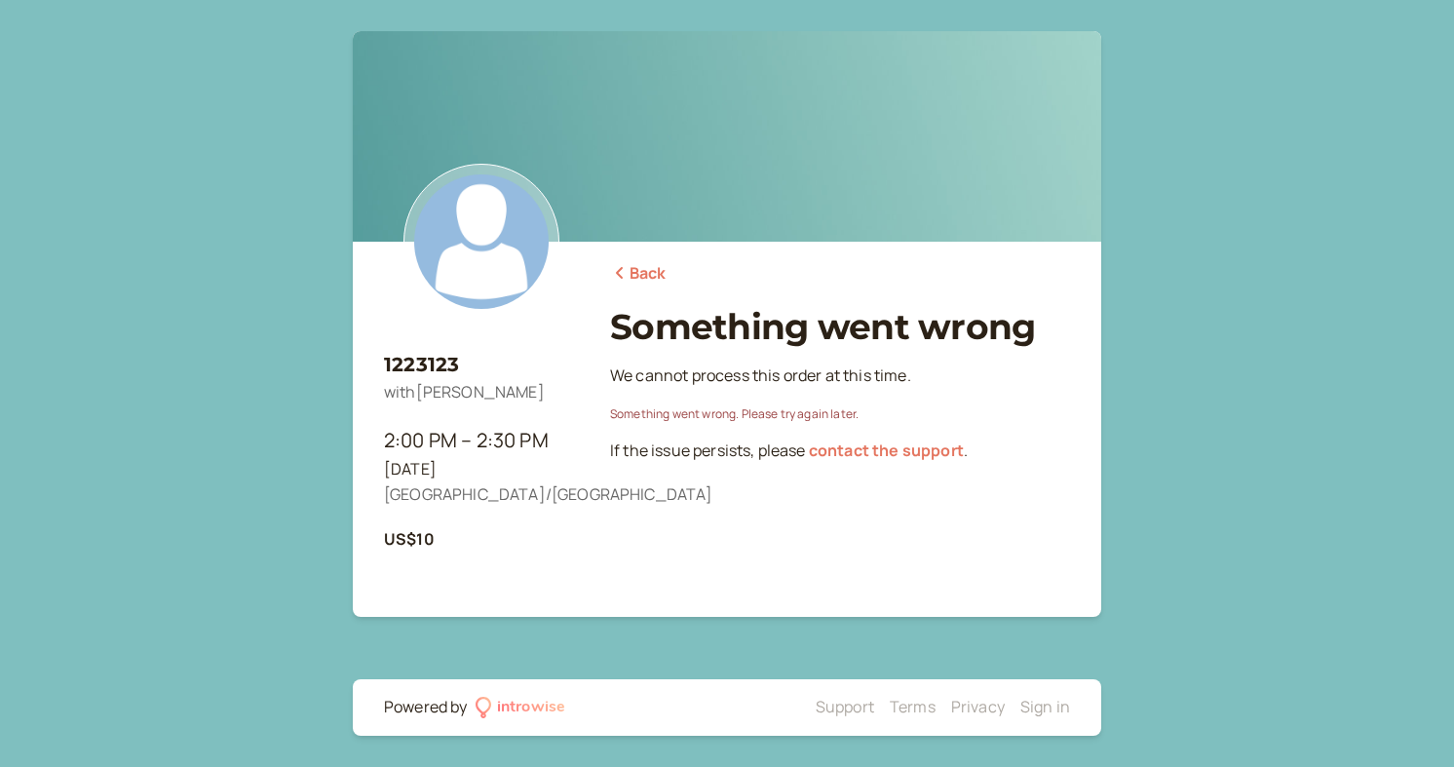
click at [625, 266] on icon at bounding box center [619, 273] width 19 height 16
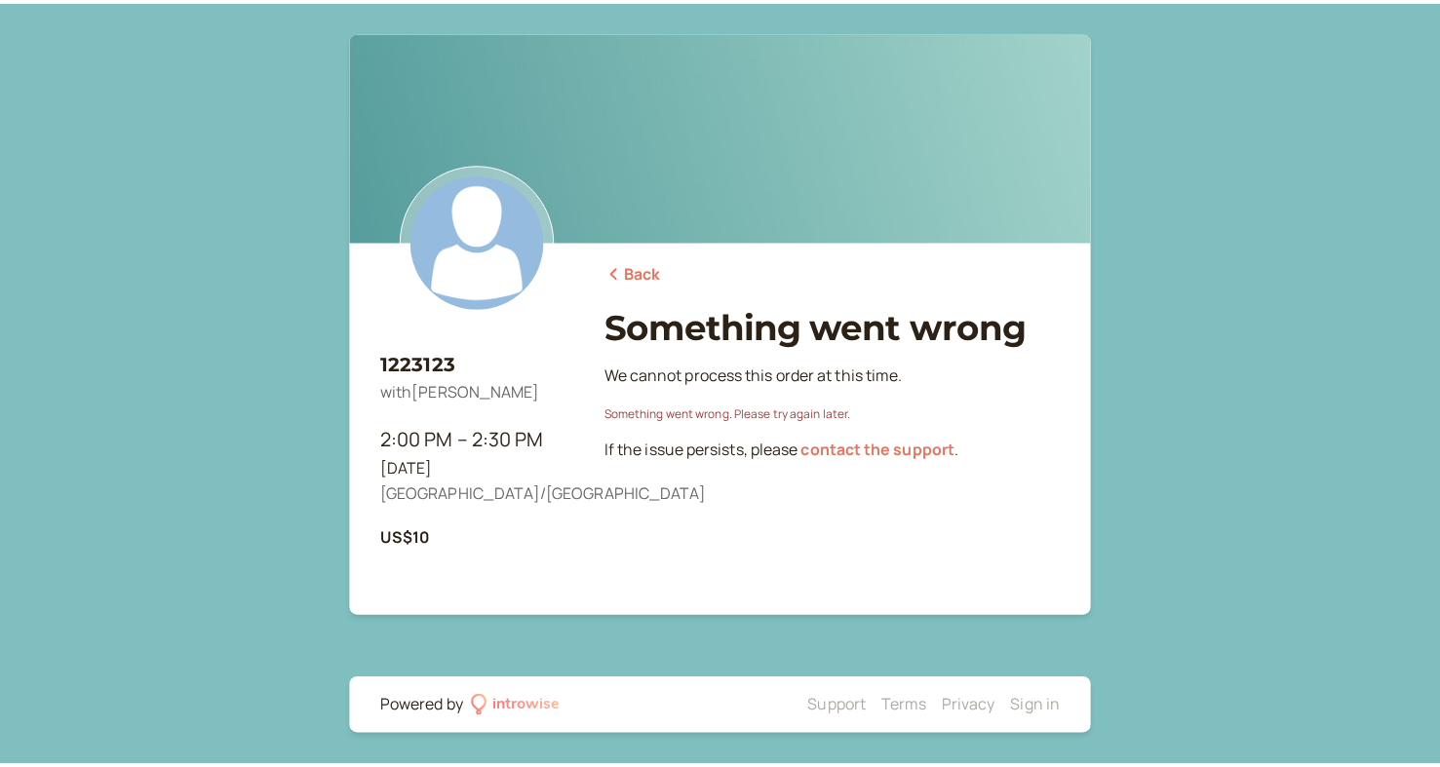
scroll to position [97, 0]
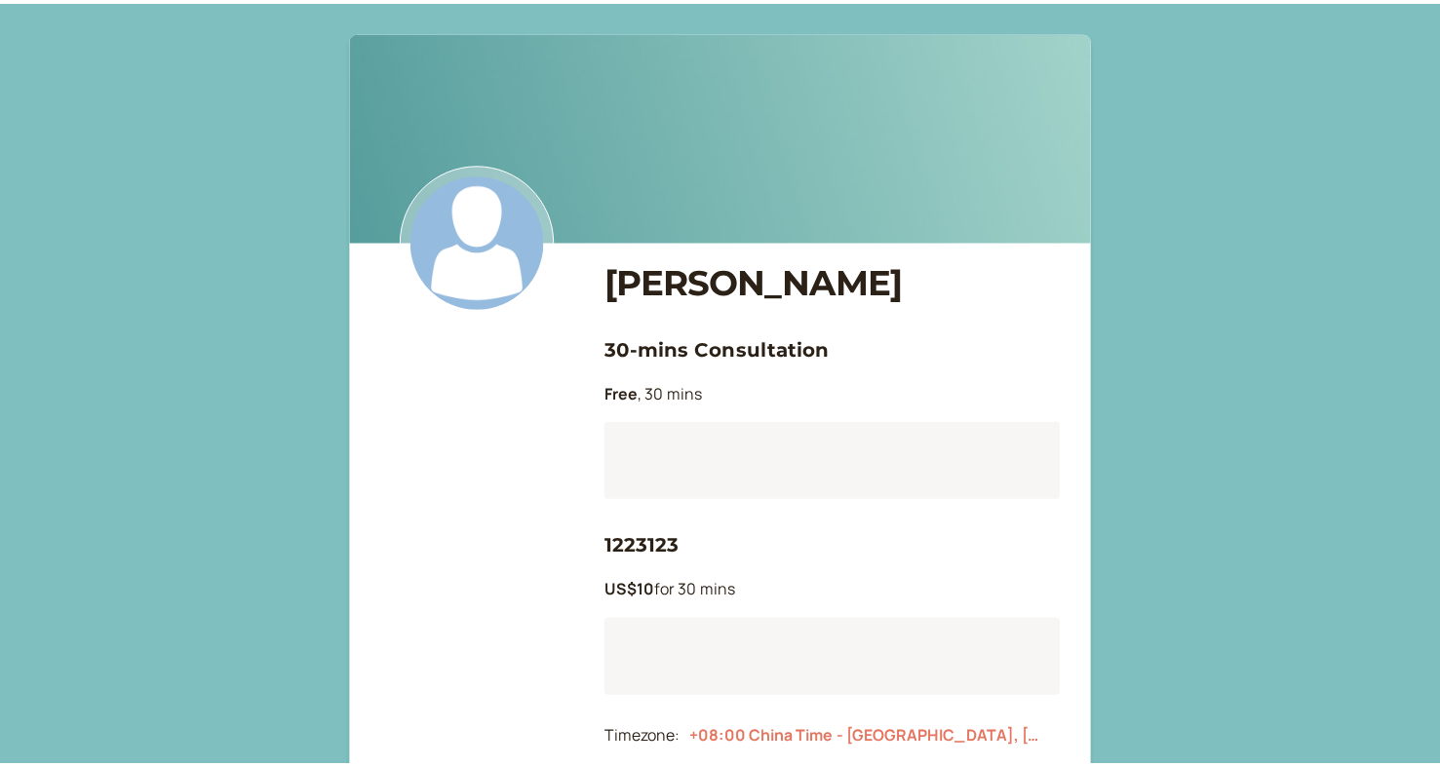
scroll to position [97, 0]
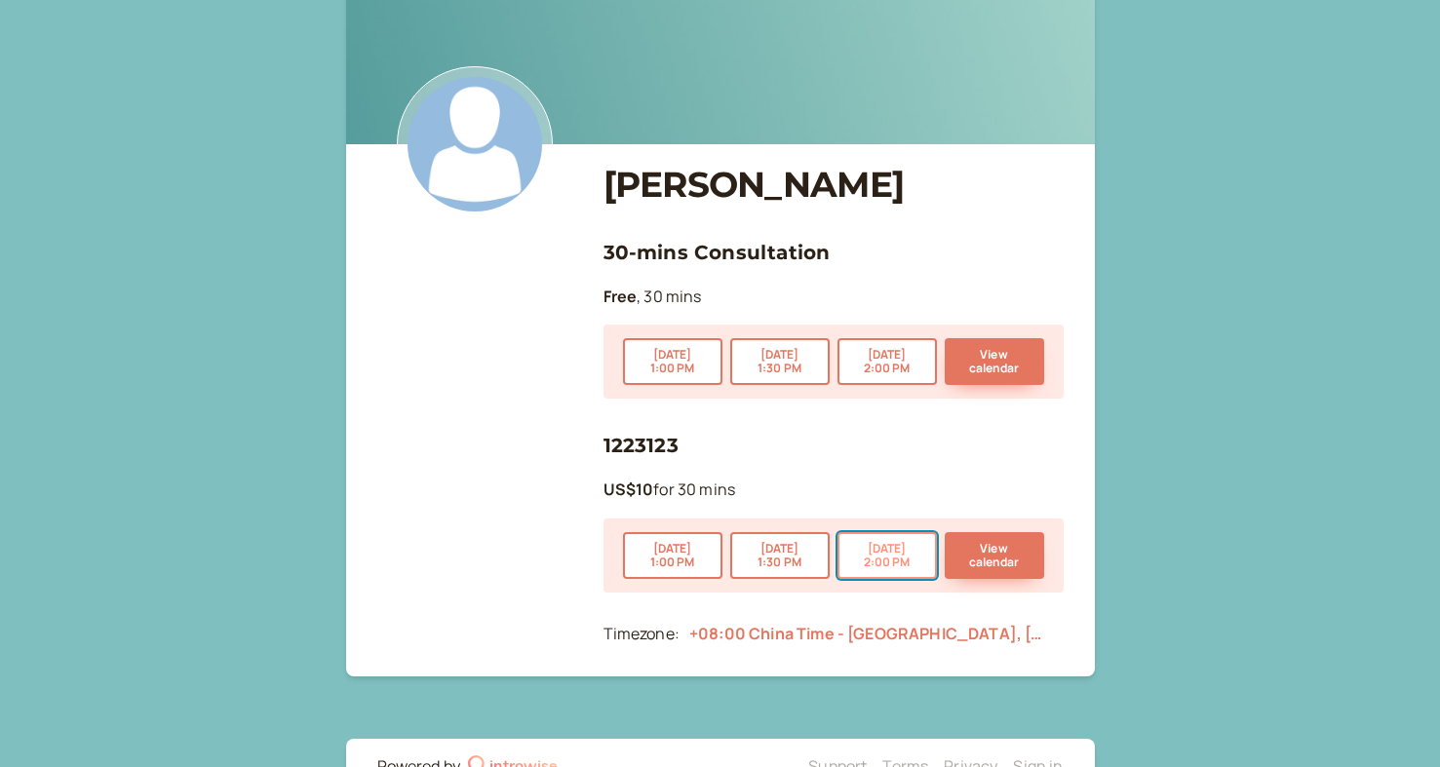
click at [856, 555] on button "[DATE] 2:00 PM" at bounding box center [886, 555] width 99 height 47
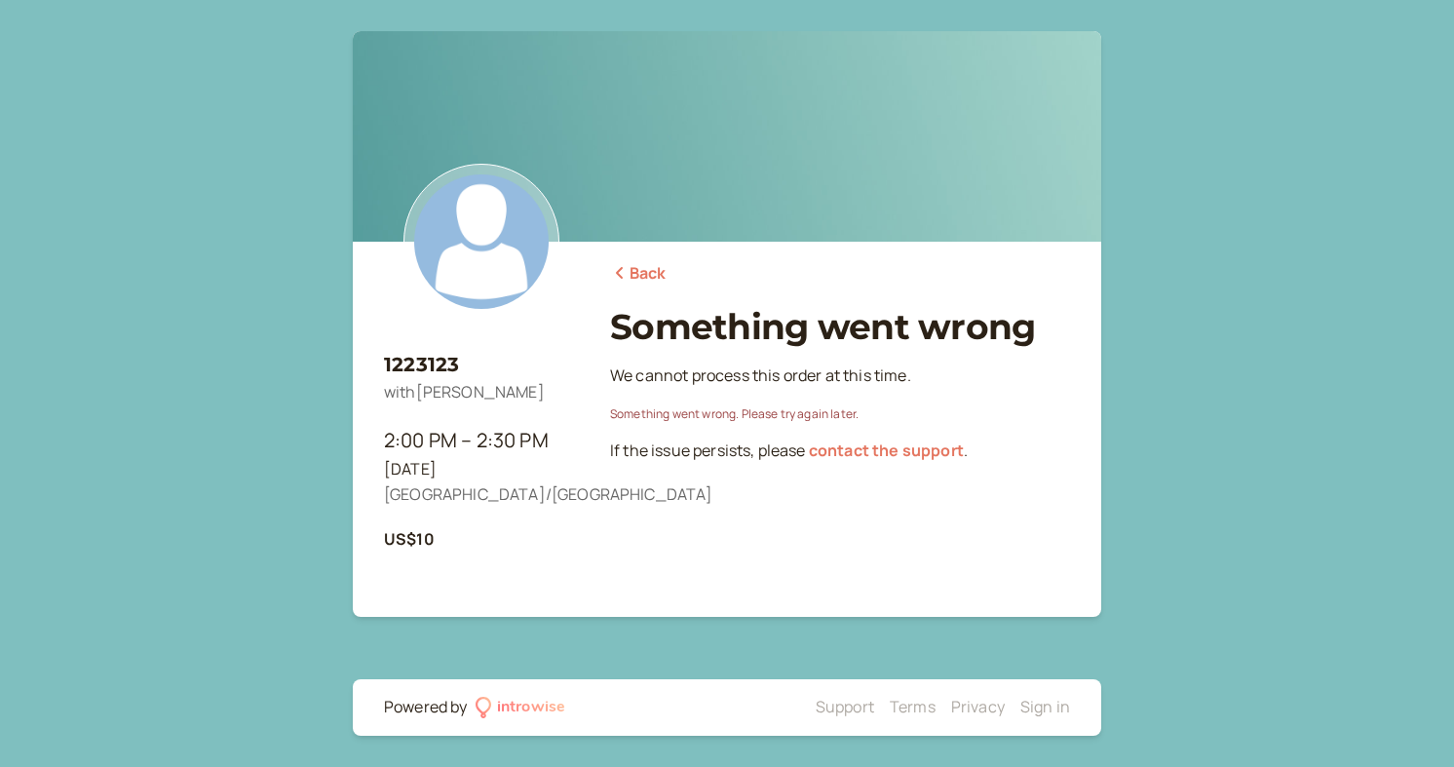
click at [890, 444] on link "contact the support" at bounding box center [886, 450] width 155 height 21
drag, startPoint x: 1276, startPoint y: 320, endPoint x: 1329, endPoint y: 438, distance: 129.2
click at [1281, 334] on div "1223123 with SCOTT THOMPSON 2:00 PM – 2:30 PM Thu, Sep 11 Asia/Shanghai US$10 B…" at bounding box center [727, 383] width 1454 height 767
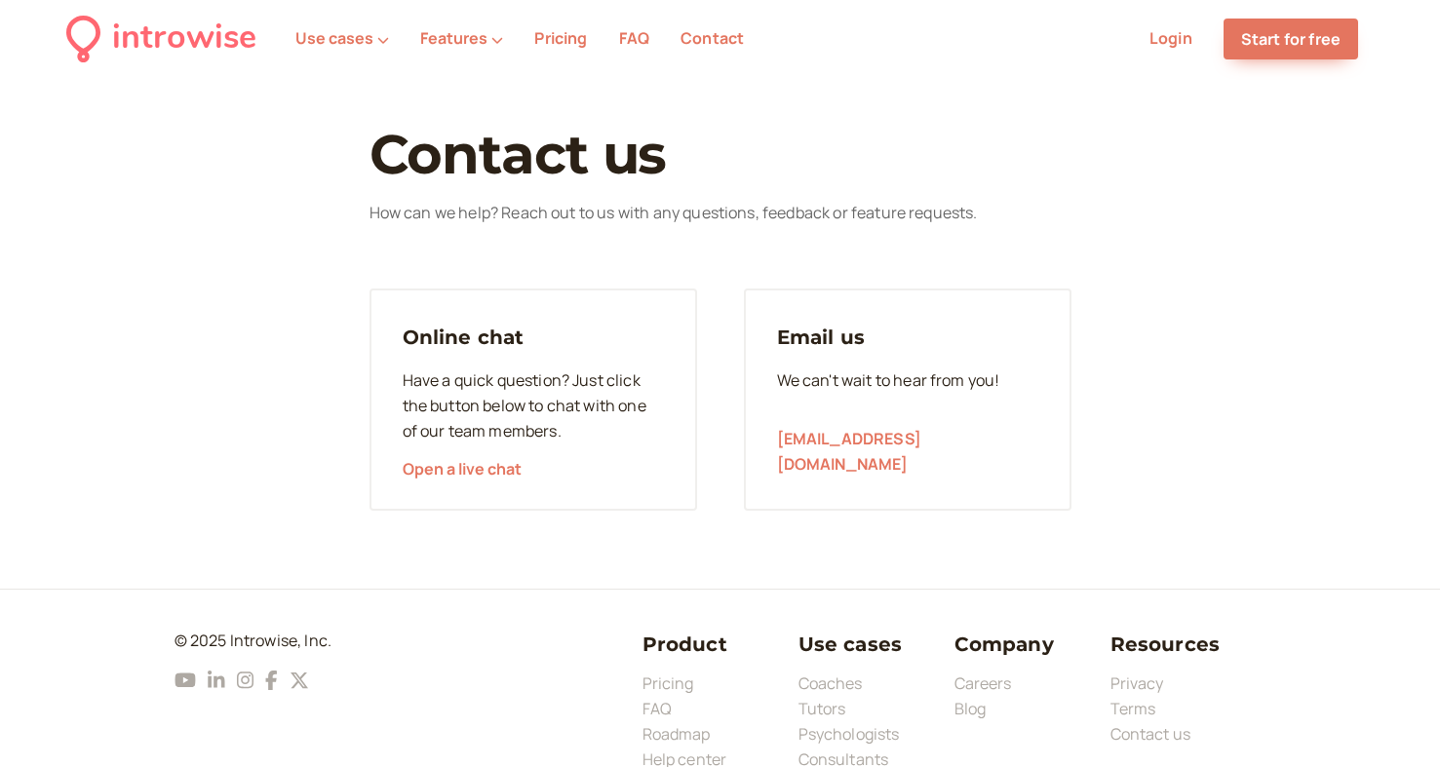
click at [1224, 238] on main "Contact us How can we help? Reach out to us with any questions, feedback or fea…" at bounding box center [720, 318] width 1440 height 386
